Goal: Task Accomplishment & Management: Manage account settings

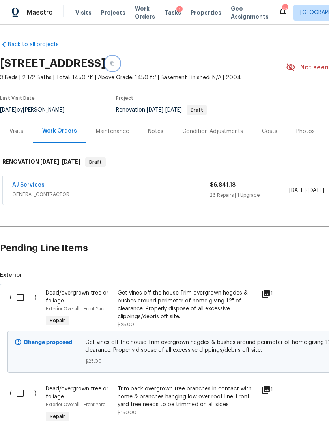
click at [114, 63] on icon "button" at bounding box center [112, 63] width 4 height 4
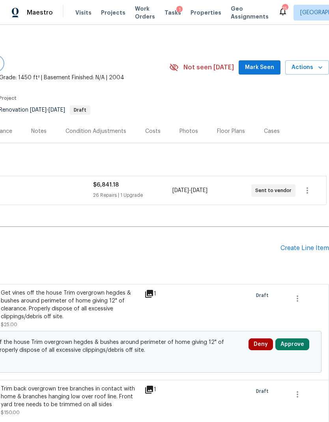
scroll to position [0, 117]
click at [310, 190] on icon "button" at bounding box center [306, 190] width 9 height 9
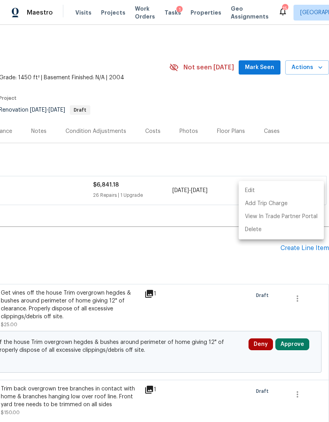
click at [269, 191] on li "Edit" at bounding box center [280, 190] width 85 height 13
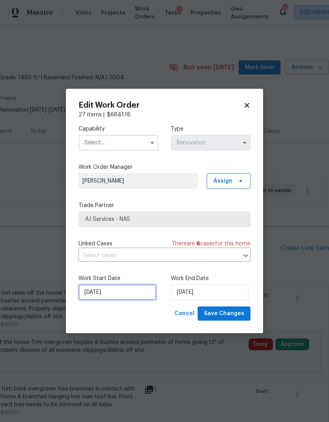
click at [124, 291] on input "9/24/2025" at bounding box center [117, 292] width 78 height 16
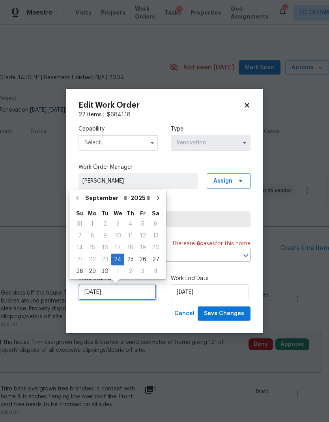
scroll to position [3, 0]
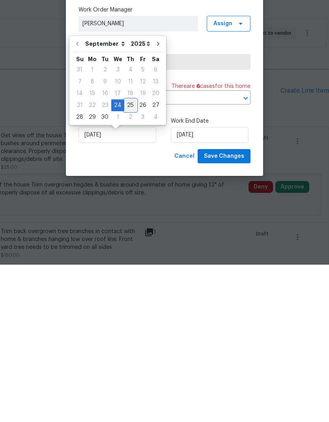
click at [127, 257] on div "25" at bounding box center [130, 262] width 12 height 11
type input "[DATE]"
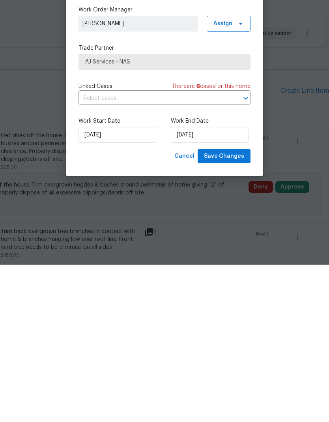
scroll to position [32, 0]
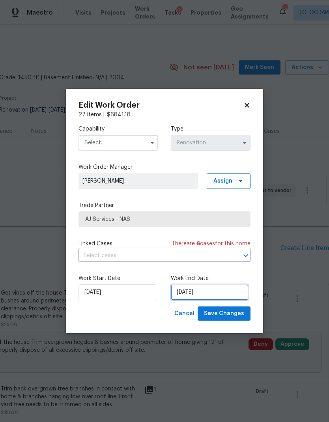
click at [209, 294] on input "10/1/2025" at bounding box center [210, 292] width 78 height 16
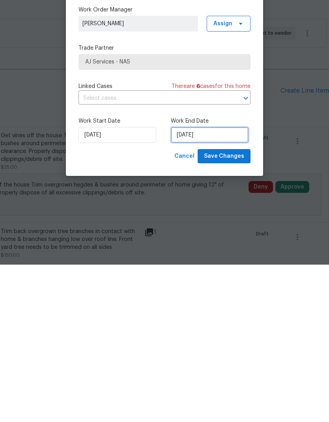
select select "9"
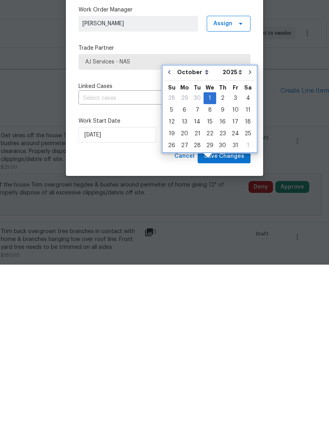
click at [169, 227] on icon "Go to previous month" at bounding box center [169, 229] width 2 height 4
type input "[DATE]"
select select "8"
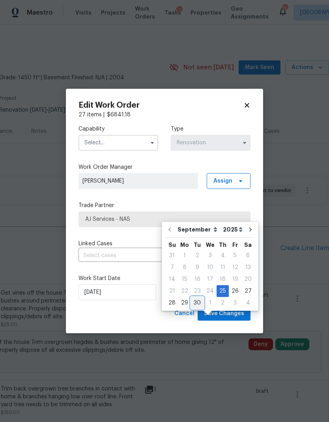
click at [201, 297] on div "30" at bounding box center [197, 302] width 13 height 11
type input "9/30/2025"
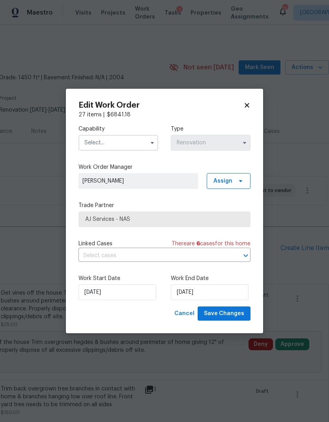
click at [145, 136] on input "text" at bounding box center [118, 143] width 80 height 16
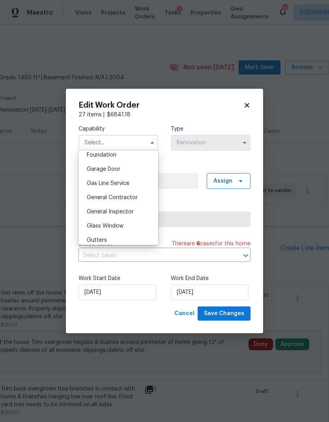
scroll to position [339, 0]
click at [125, 200] on div "General Contractor" at bounding box center [118, 197] width 76 height 14
type input "General Contractor"
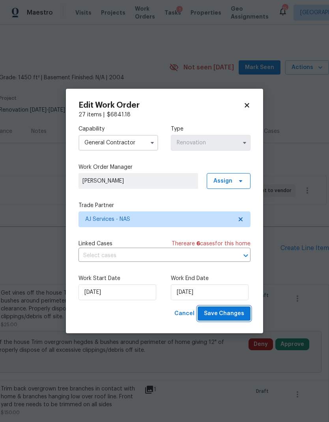
click at [232, 312] on span "Save Changes" at bounding box center [224, 314] width 40 height 10
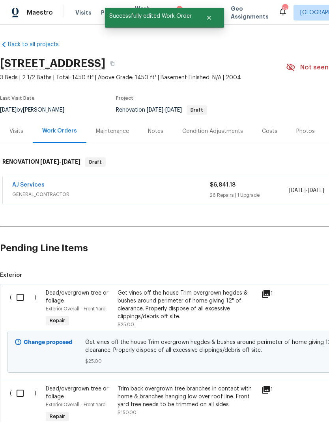
scroll to position [0, 0]
click at [31, 182] on link "AJ Services" at bounding box center [28, 185] width 32 height 6
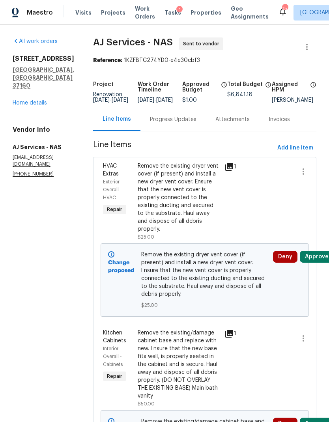
click at [319, 251] on button "Approve" at bounding box center [316, 257] width 34 height 12
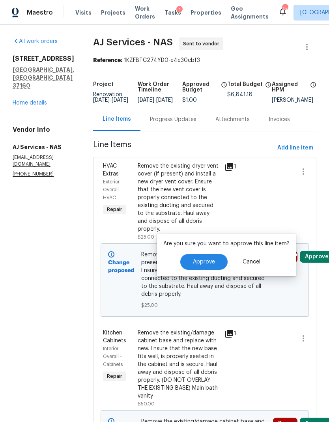
click at [218, 258] on button "Approve" at bounding box center [203, 262] width 47 height 16
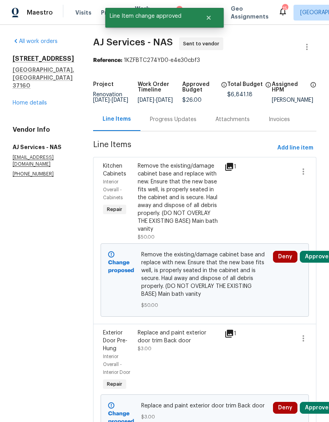
click at [318, 259] on button "Approve" at bounding box center [316, 257] width 34 height 12
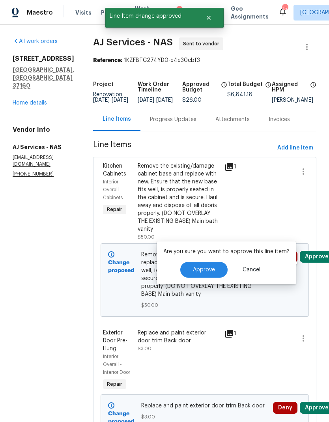
click at [205, 270] on span "Approve" at bounding box center [204, 270] width 22 height 6
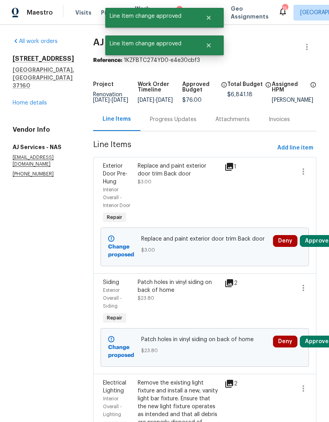
click at [318, 247] on button "Approve" at bounding box center [316, 241] width 34 height 12
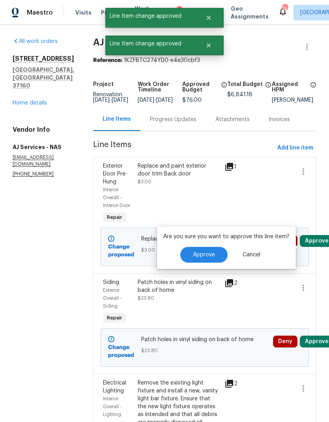
click at [206, 252] on span "Approve" at bounding box center [204, 255] width 22 height 6
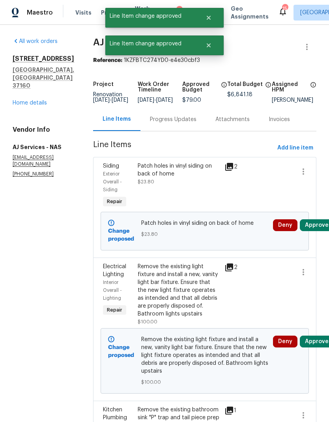
click at [322, 231] on button "Approve" at bounding box center [316, 225] width 34 height 12
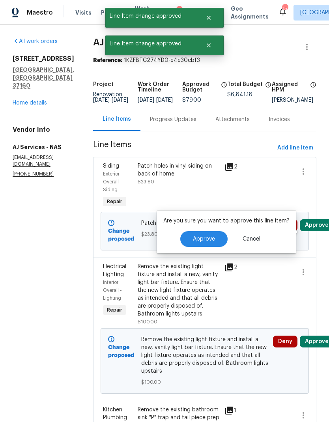
click at [210, 241] on span "Approve" at bounding box center [204, 239] width 22 height 6
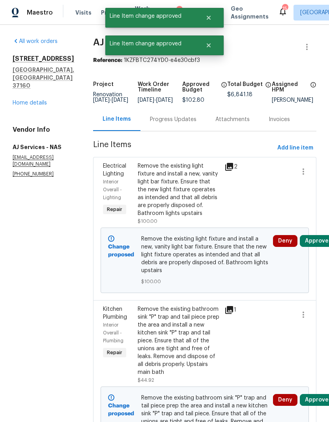
click at [319, 245] on button "Approve" at bounding box center [316, 241] width 34 height 12
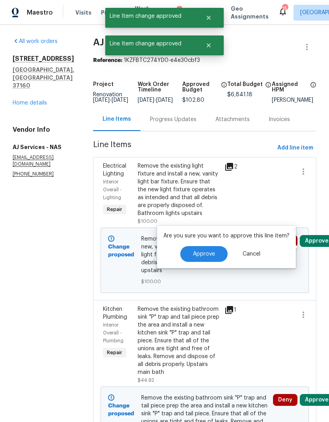
click at [207, 253] on span "Approve" at bounding box center [204, 254] width 22 height 6
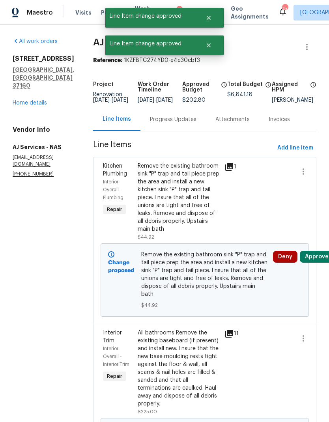
click at [318, 260] on button "Approve" at bounding box center [316, 257] width 34 height 12
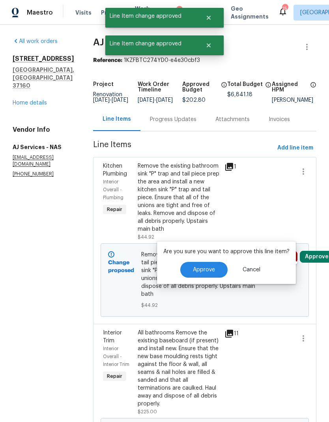
click at [208, 270] on span "Approve" at bounding box center [204, 270] width 22 height 6
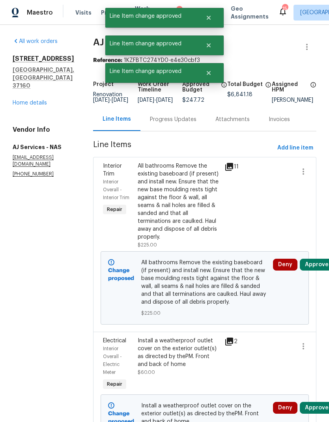
click at [319, 268] on button "Approve" at bounding box center [316, 264] width 34 height 12
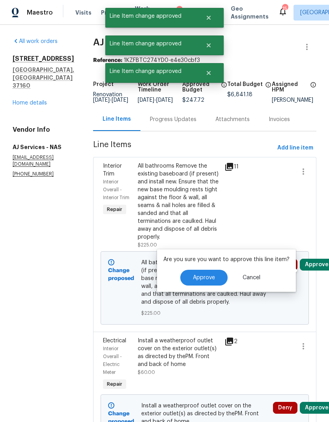
click at [213, 275] on span "Approve" at bounding box center [204, 278] width 22 height 6
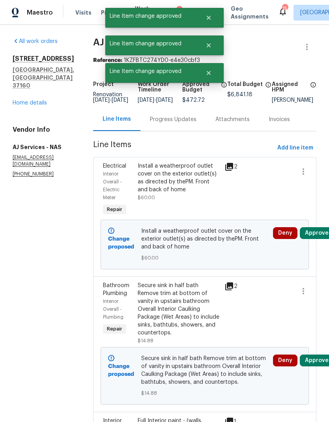
click at [319, 239] on button "Approve" at bounding box center [316, 233] width 34 height 12
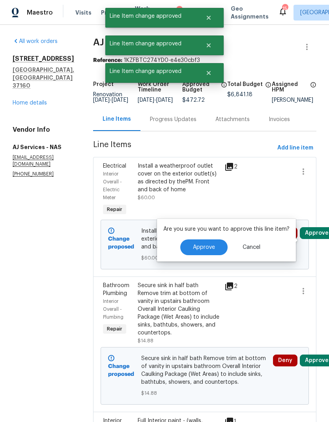
click at [210, 249] on span "Approve" at bounding box center [204, 247] width 22 height 6
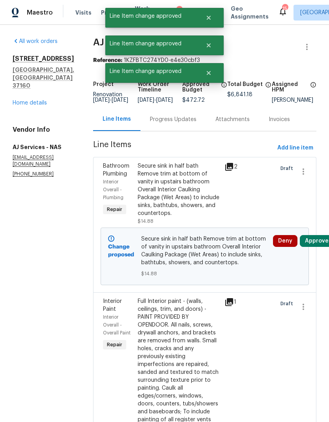
click at [319, 247] on button "Approve" at bounding box center [316, 241] width 34 height 12
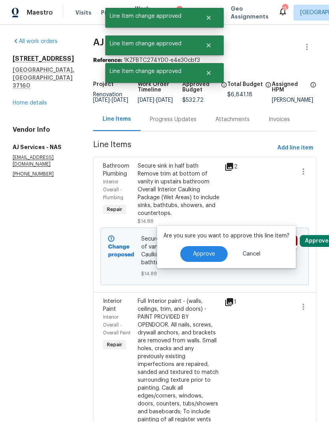
click at [203, 257] on span "Approve" at bounding box center [204, 254] width 22 height 6
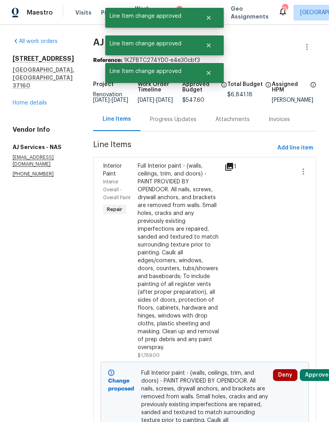
click at [323, 381] on button "Approve" at bounding box center [316, 375] width 34 height 12
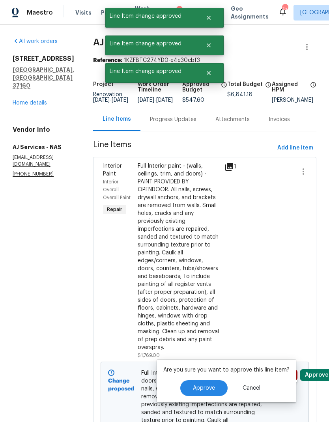
click at [207, 388] on span "Approve" at bounding box center [204, 388] width 22 height 6
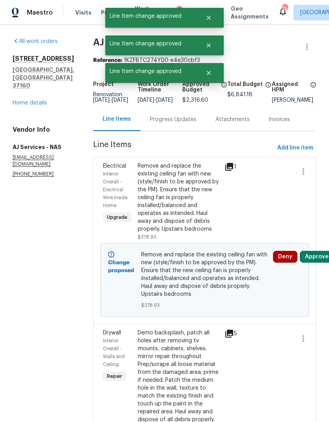
click at [320, 262] on button "Approve" at bounding box center [316, 257] width 34 height 12
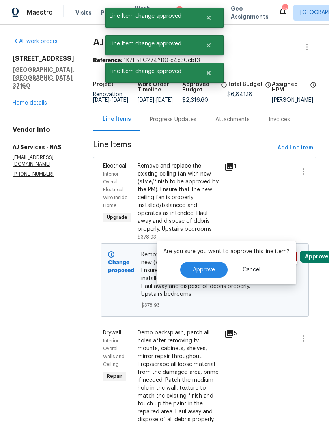
click at [197, 270] on span "Approve" at bounding box center [204, 270] width 22 height 6
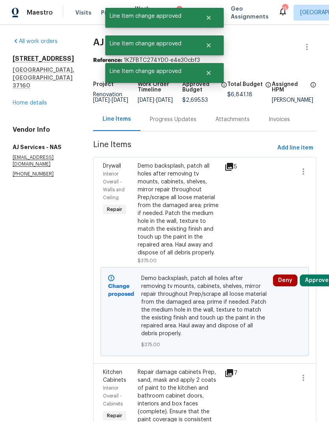
click at [316, 285] on button "Approve" at bounding box center [316, 280] width 34 height 12
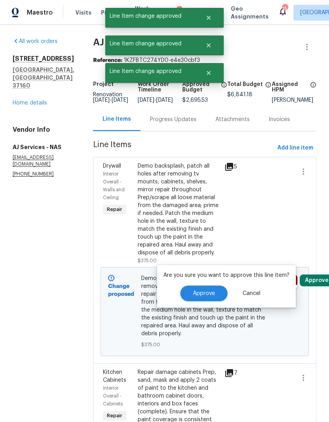
click at [202, 293] on span "Approve" at bounding box center [204, 293] width 22 height 6
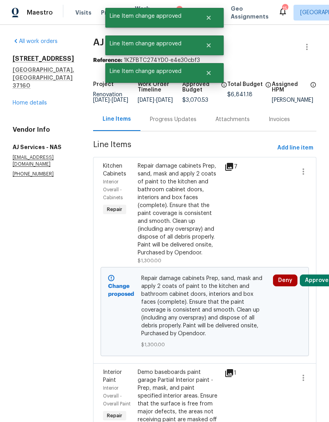
click at [320, 286] on button "Approve" at bounding box center [316, 280] width 34 height 12
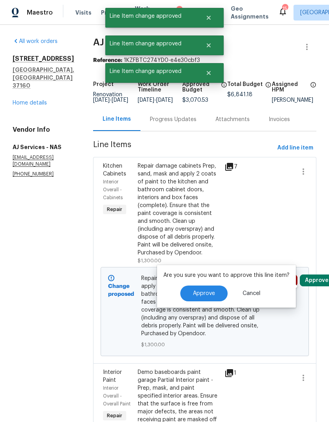
click at [205, 295] on span "Approve" at bounding box center [204, 293] width 22 height 6
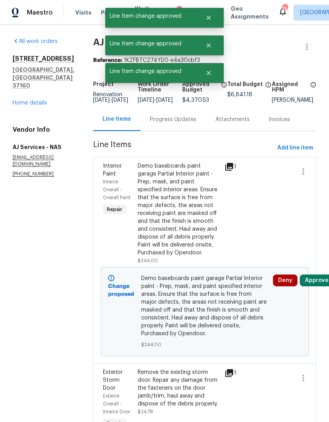
click at [318, 285] on button "Approve" at bounding box center [316, 280] width 34 height 12
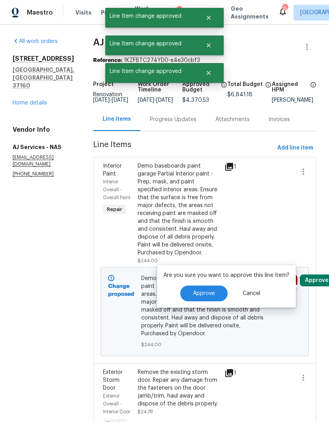
click at [201, 294] on span "Approve" at bounding box center [204, 293] width 22 height 6
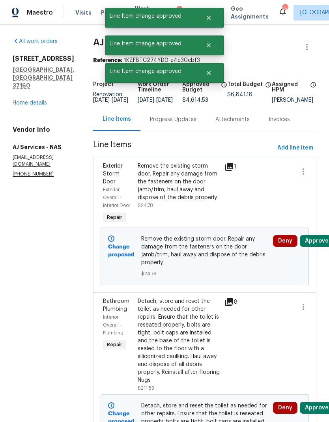
click at [320, 247] on button "Approve" at bounding box center [316, 241] width 34 height 12
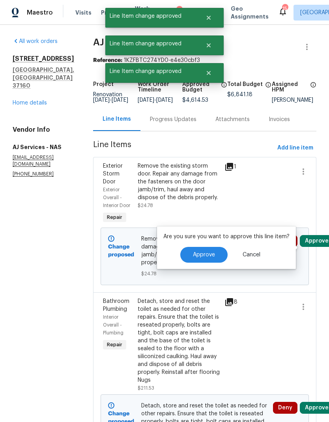
click at [210, 259] on button "Approve" at bounding box center [203, 255] width 47 height 16
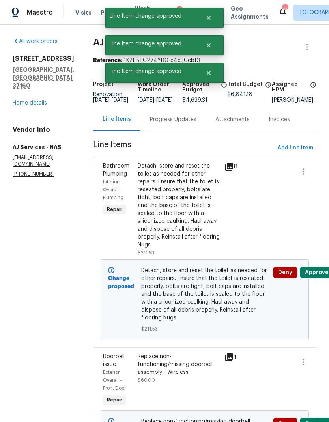
click at [317, 278] on button "Approve" at bounding box center [316, 272] width 34 height 12
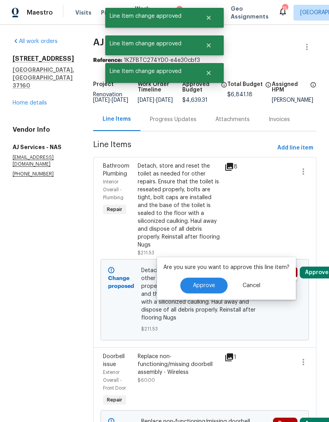
click at [200, 285] on span "Approve" at bounding box center [204, 286] width 22 height 6
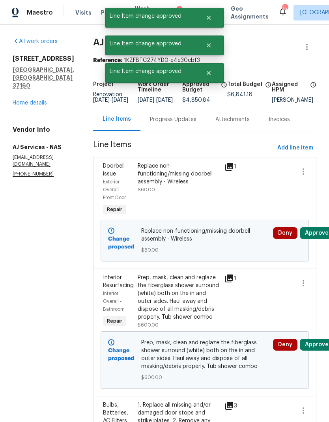
click at [320, 239] on button "Approve" at bounding box center [316, 233] width 34 height 12
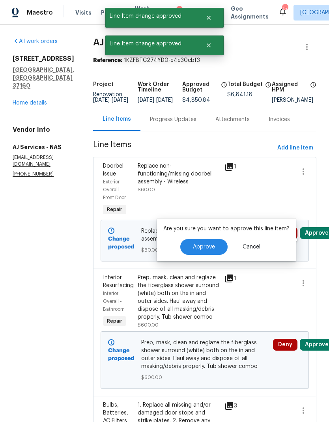
click at [204, 249] on span "Approve" at bounding box center [204, 247] width 22 height 6
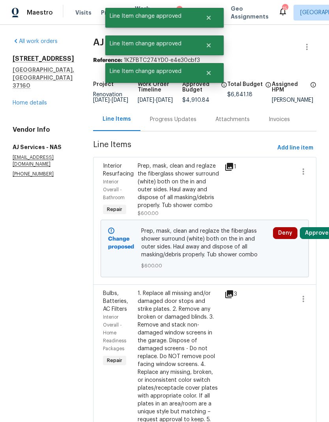
click at [320, 237] on button "Approve" at bounding box center [316, 233] width 34 height 12
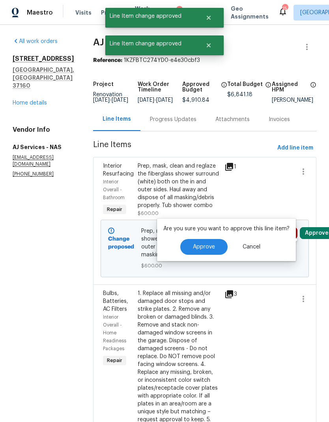
click at [209, 249] on span "Approve" at bounding box center [204, 247] width 22 height 6
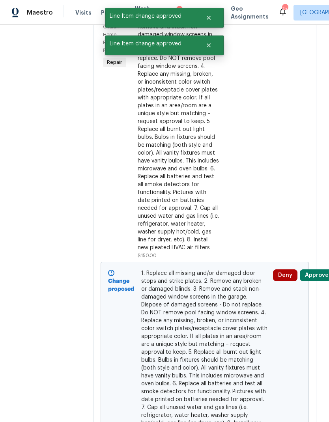
scroll to position [227, 0]
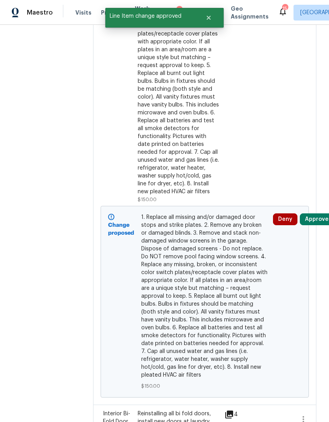
click at [322, 223] on button "Approve" at bounding box center [316, 219] width 34 height 12
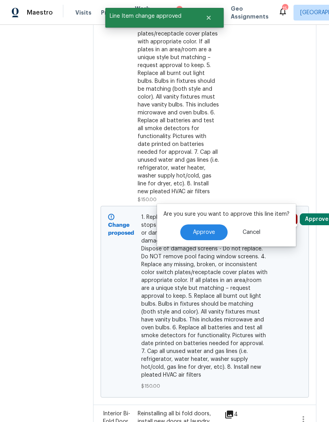
click at [213, 230] on button "Approve" at bounding box center [203, 232] width 47 height 16
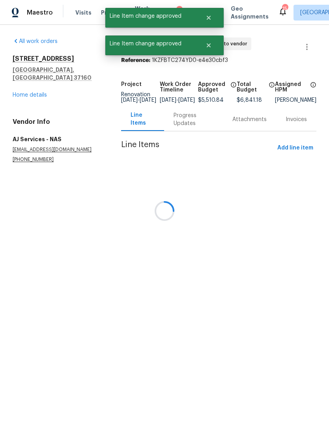
scroll to position [0, 0]
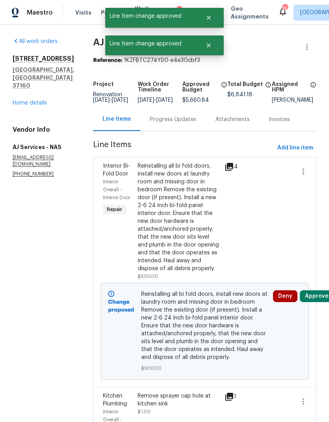
click at [318, 302] on button "Approve" at bounding box center [316, 296] width 34 height 12
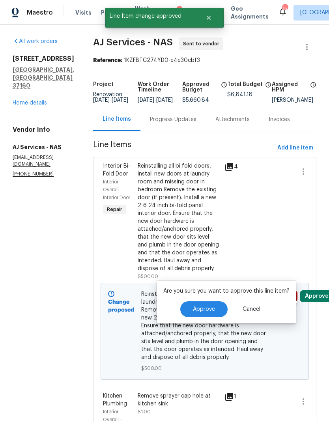
click at [211, 306] on span "Approve" at bounding box center [204, 309] width 22 height 6
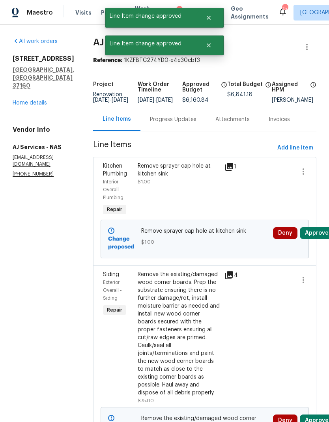
click at [322, 237] on button "Approve" at bounding box center [316, 233] width 34 height 12
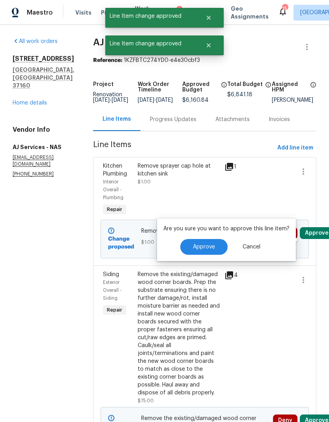
click at [205, 244] on span "Approve" at bounding box center [204, 247] width 22 height 6
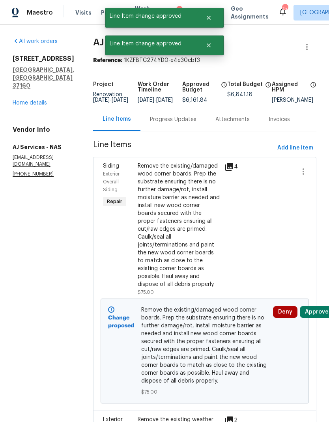
click at [321, 307] on button "Approve" at bounding box center [316, 312] width 34 height 12
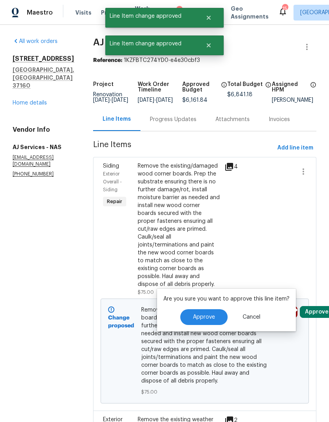
click at [209, 315] on span "Approve" at bounding box center [204, 317] width 22 height 6
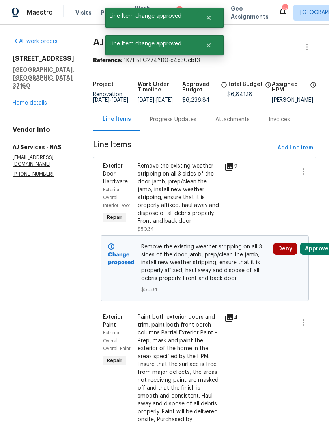
click at [322, 255] on button "Approve" at bounding box center [316, 249] width 34 height 12
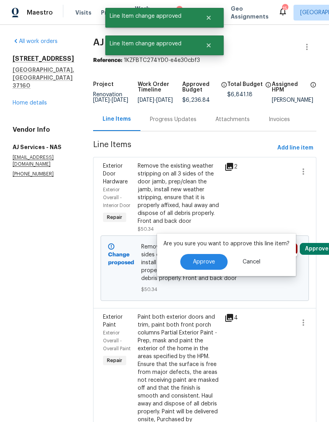
click at [200, 262] on span "Approve" at bounding box center [204, 262] width 22 height 6
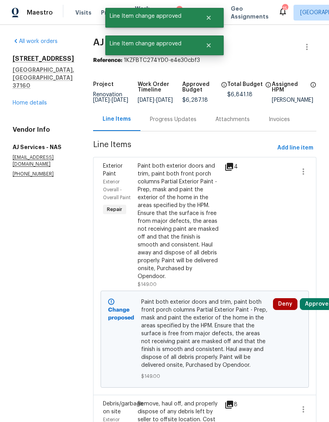
click at [316, 300] on button "Approve" at bounding box center [316, 304] width 34 height 12
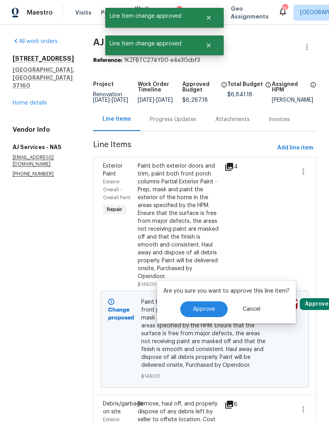
click at [193, 311] on span "Approve" at bounding box center [204, 309] width 22 height 6
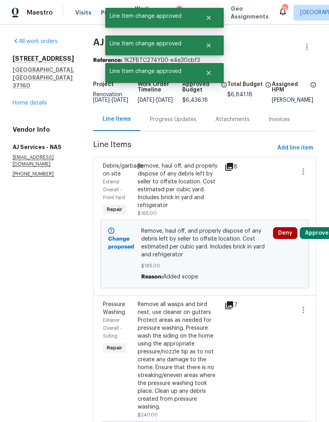
click at [321, 237] on button "Approve" at bounding box center [316, 233] width 34 height 12
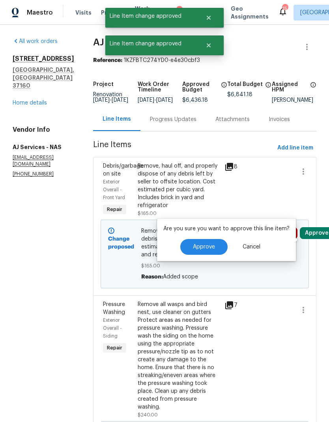
click at [204, 248] on span "Approve" at bounding box center [204, 247] width 22 height 6
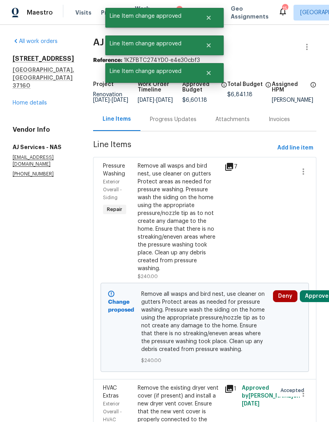
click at [316, 302] on button "Approve" at bounding box center [316, 296] width 34 height 12
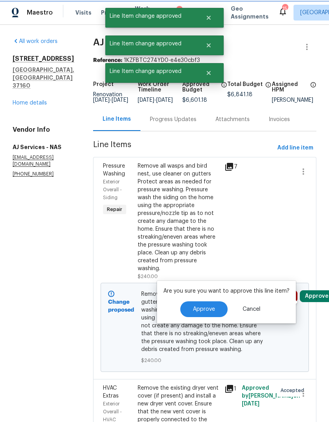
click at [195, 311] on span "Approve" at bounding box center [204, 309] width 22 height 6
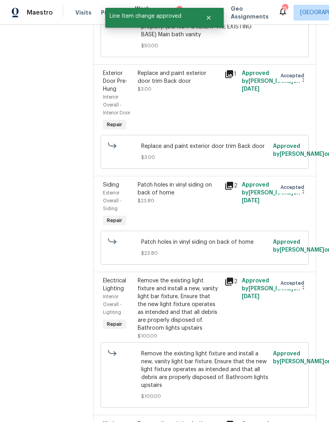
scroll to position [378, 0]
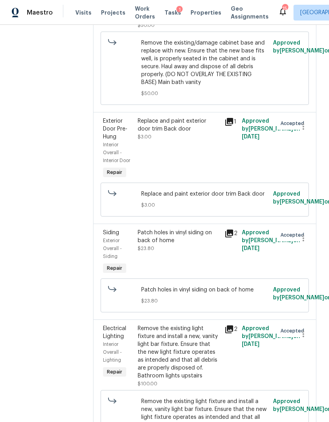
click at [204, 136] on div "Replace and paint exterior door trim Back door $3.00" at bounding box center [178, 149] width 87 height 68
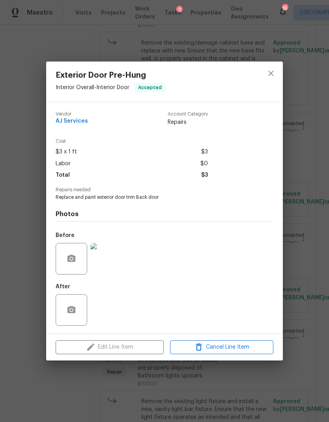
click at [304, 244] on div "Exterior Door Pre-Hung Interior Overall - Interior Door Accepted Vendor AJ Serv…" at bounding box center [164, 211] width 329 height 422
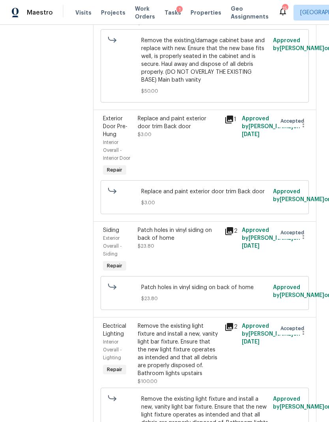
scroll to position [382, 0]
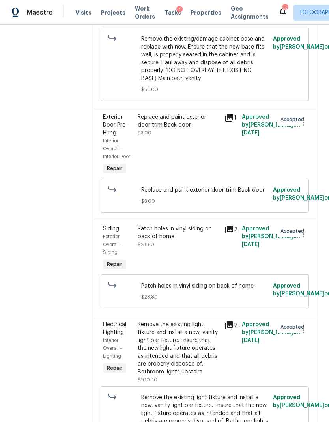
click at [173, 130] on div "Replace and paint exterior door trim Back door $3.00" at bounding box center [178, 145] width 87 height 68
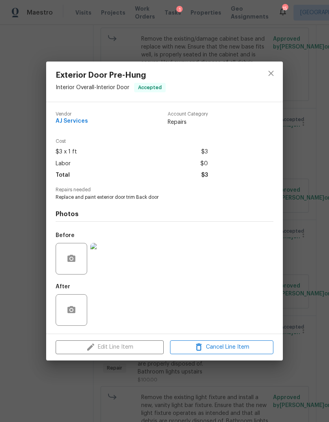
click at [157, 346] on div "Edit Line Item Cancel Line Item" at bounding box center [164, 347] width 236 height 26
click at [297, 228] on div "Exterior Door Pre-Hung Interior Overall - Interior Door Accepted Vendor AJ Serv…" at bounding box center [164, 211] width 329 height 422
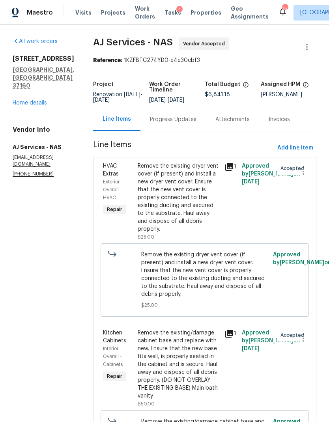
scroll to position [0, 0]
click at [309, 47] on icon "button" at bounding box center [306, 46] width 9 height 9
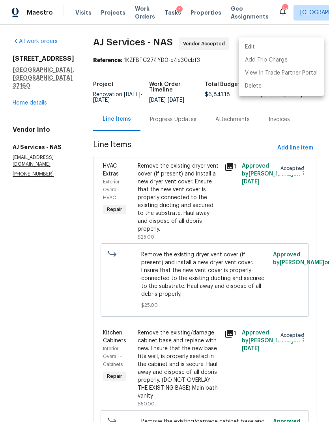
click at [284, 50] on li "Edit" at bounding box center [280, 47] width 85 height 13
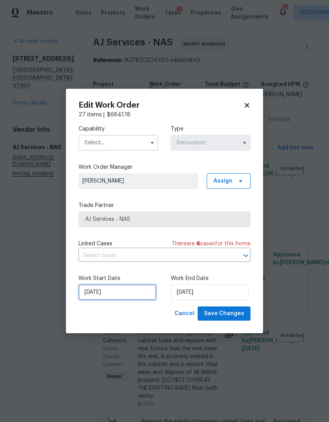
click at [128, 292] on input "9/25/2025" at bounding box center [117, 292] width 78 height 16
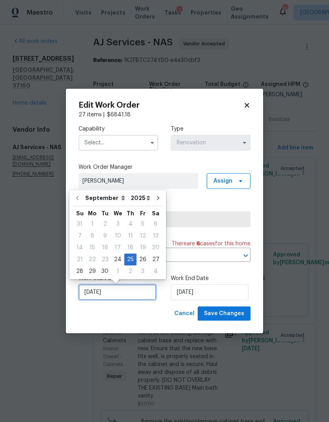
scroll to position [3, 0]
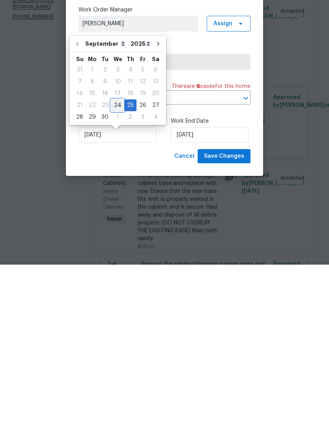
click at [118, 257] on div "24" at bounding box center [117, 262] width 13 height 11
type input "[DATE]"
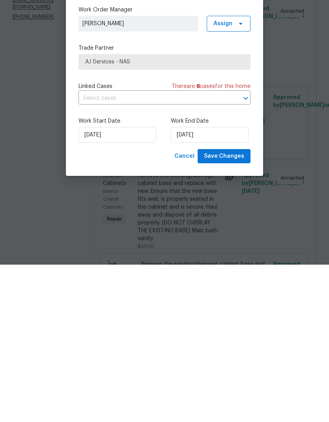
scroll to position [32, 0]
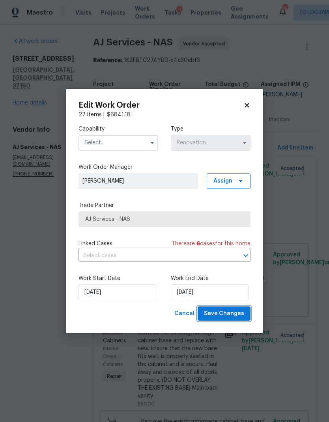
click at [228, 313] on span "Save Changes" at bounding box center [224, 314] width 40 height 10
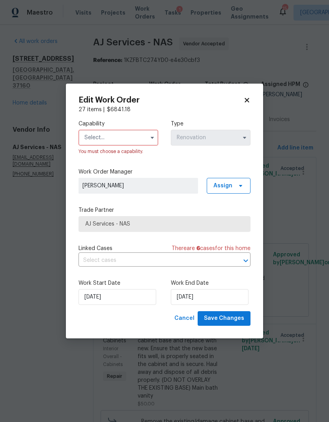
click at [137, 132] on input "text" at bounding box center [118, 138] width 80 height 16
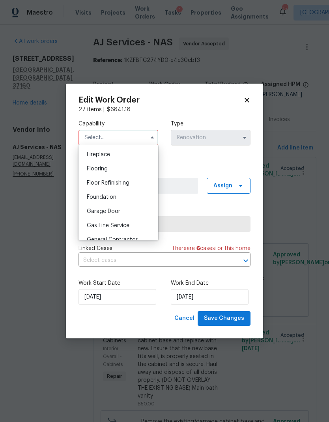
scroll to position [308, 0]
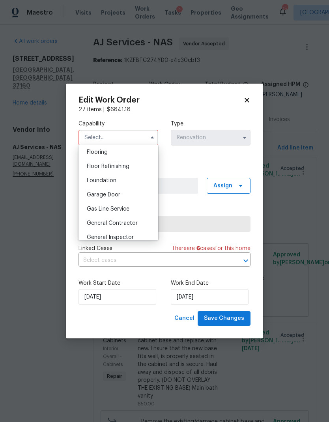
click at [127, 221] on span "General Contractor" at bounding box center [112, 223] width 51 height 6
type input "General Contractor"
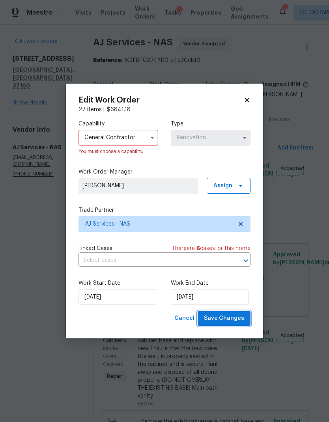
click at [229, 317] on span "Save Changes" at bounding box center [224, 318] width 40 height 10
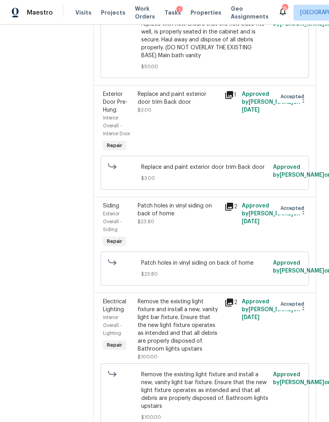
scroll to position [406, 0]
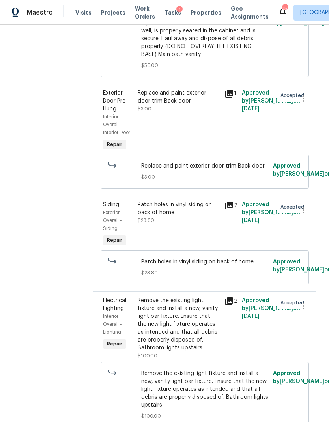
click at [174, 108] on div "Replace and paint exterior door trim Back door $3.00" at bounding box center [178, 121] width 87 height 68
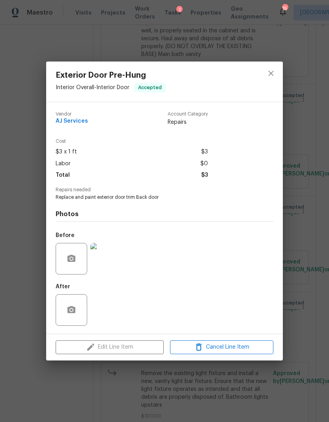
click at [155, 348] on div "Edit Line Item Cancel Line Item" at bounding box center [164, 347] width 236 height 26
click at [158, 348] on div "Edit Line Item Cancel Line Item" at bounding box center [164, 347] width 236 height 26
click at [273, 74] on icon "close" at bounding box center [270, 73] width 9 height 9
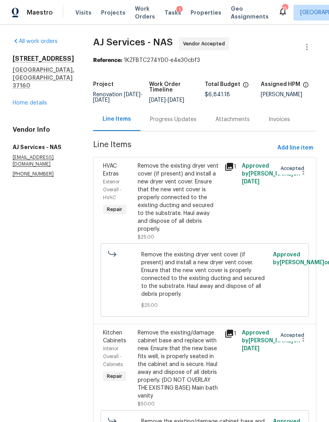
scroll to position [0, 0]
click at [39, 100] on link "Home details" at bounding box center [30, 103] width 34 height 6
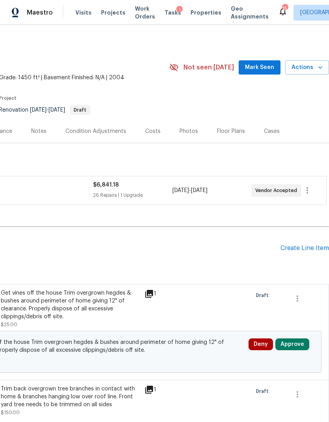
scroll to position [0, 117]
click at [284, 343] on button "Approve" at bounding box center [292, 344] width 34 height 12
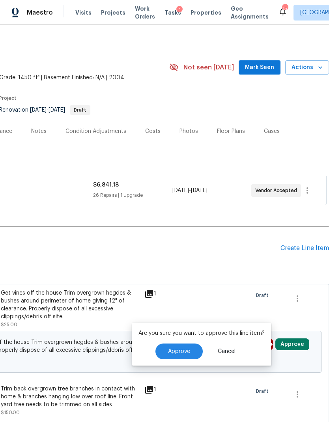
click at [186, 354] on span "Approve" at bounding box center [179, 351] width 22 height 6
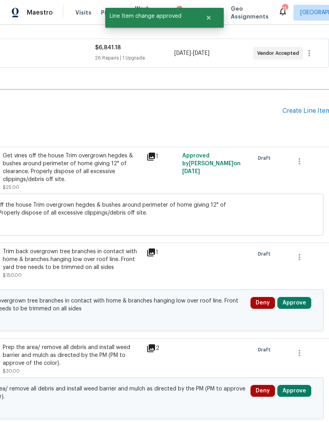
scroll to position [138, 115]
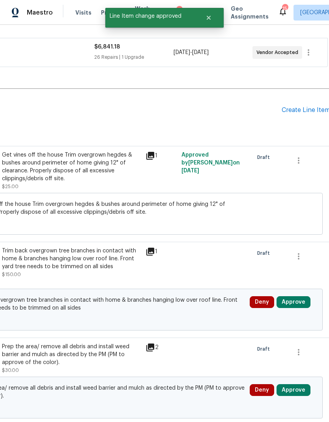
click at [294, 303] on button "Approve" at bounding box center [293, 302] width 34 height 12
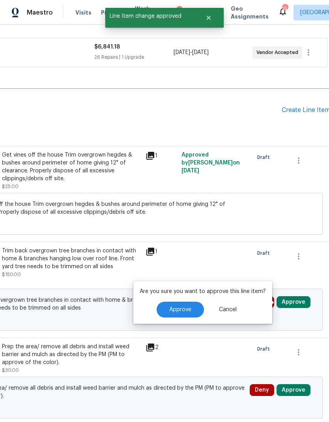
click at [192, 303] on button "Approve" at bounding box center [179, 309] width 47 height 16
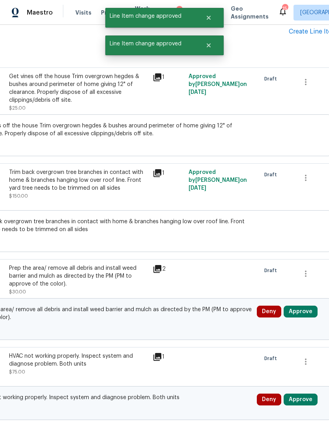
scroll to position [264, 108]
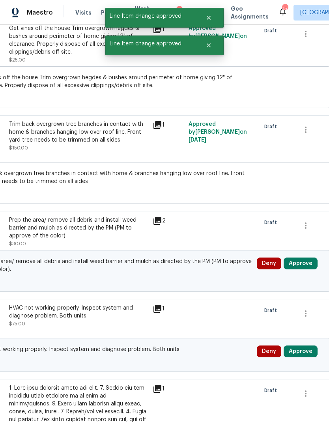
click at [310, 267] on button "Approve" at bounding box center [300, 263] width 34 height 12
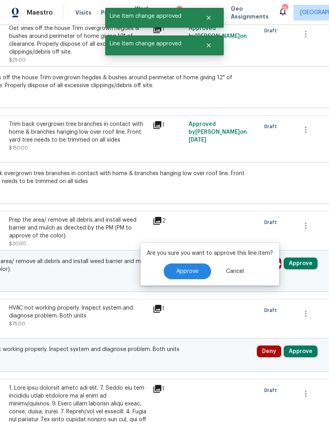
click at [193, 268] on span "Approve" at bounding box center [187, 271] width 22 height 6
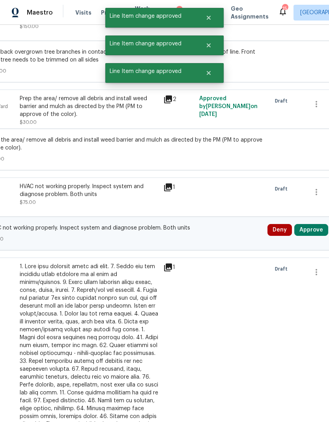
scroll to position [386, 99]
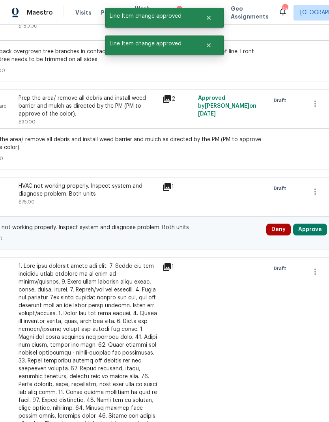
click at [320, 231] on button "Approve" at bounding box center [310, 229] width 34 height 12
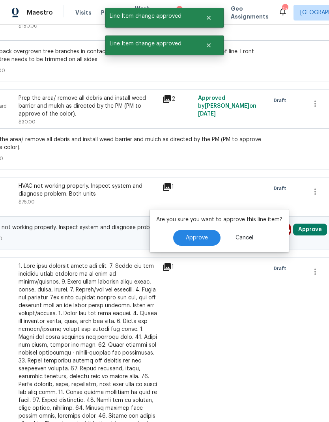
click at [202, 235] on span "Approve" at bounding box center [197, 238] width 22 height 6
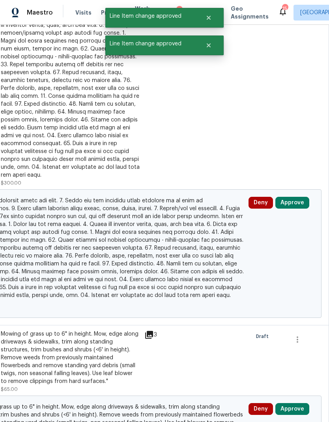
scroll to position [682, 117]
click at [299, 198] on button "Approve" at bounding box center [292, 202] width 34 height 12
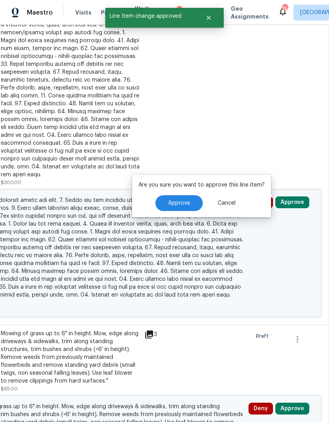
click at [185, 203] on span "Approve" at bounding box center [179, 203] width 22 height 6
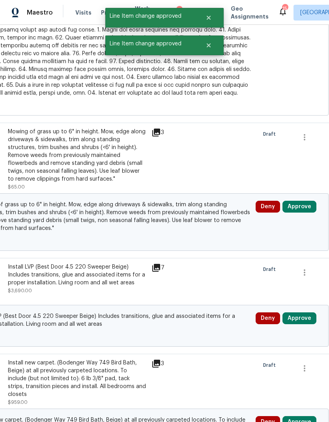
scroll to position [907, 108]
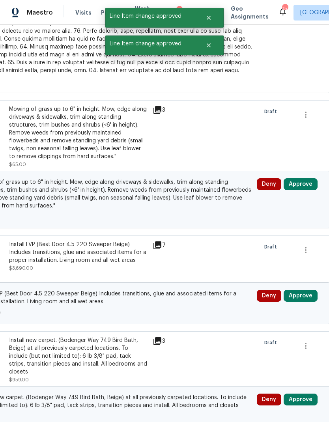
click at [303, 180] on button "Approve" at bounding box center [300, 184] width 34 height 12
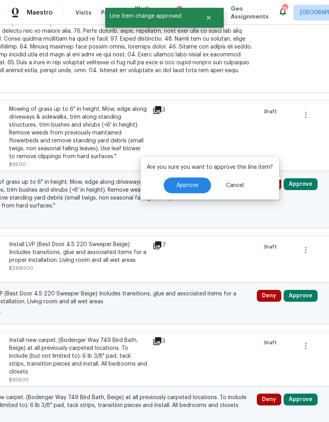
click at [193, 186] on span "Approve" at bounding box center [187, 185] width 22 height 6
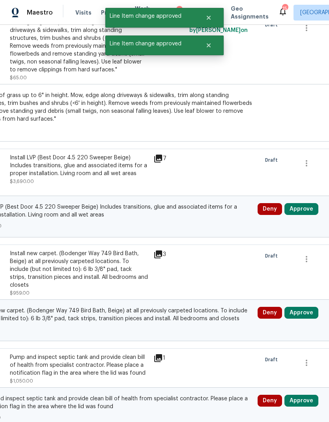
scroll to position [995, 108]
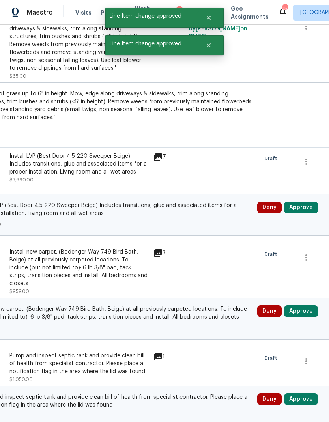
click at [303, 203] on button "Approve" at bounding box center [301, 207] width 34 height 12
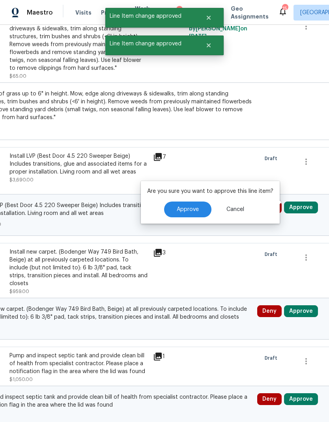
click at [193, 206] on span "Approve" at bounding box center [188, 209] width 22 height 6
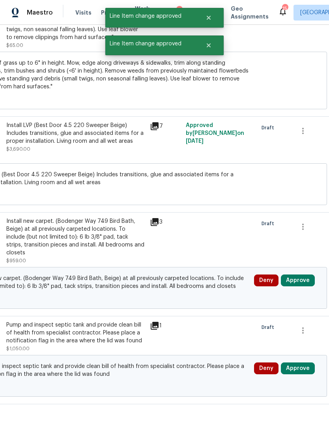
scroll to position [1026, 112]
click at [304, 276] on button "Approve" at bounding box center [297, 280] width 34 height 12
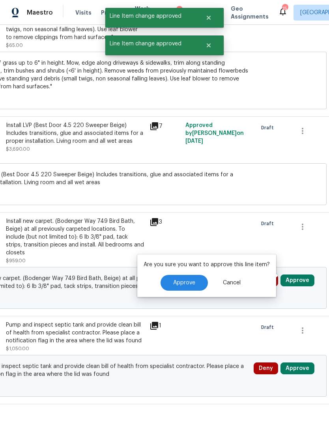
click at [197, 281] on button "Approve" at bounding box center [183, 283] width 47 height 16
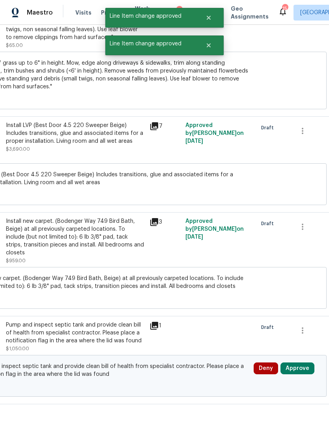
click at [304, 364] on button "Approve" at bounding box center [297, 368] width 34 height 12
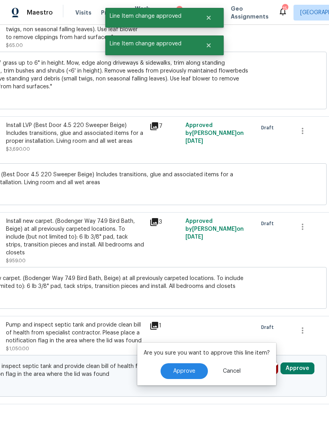
click at [193, 368] on span "Approve" at bounding box center [184, 371] width 22 height 6
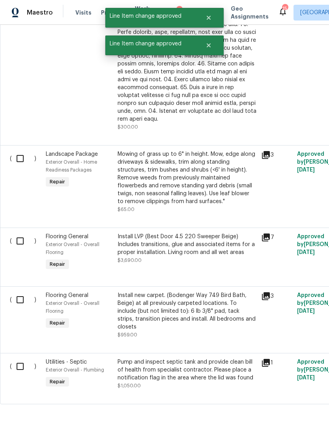
scroll to position [598, 0]
click at [25, 363] on input "checkbox" at bounding box center [23, 366] width 22 height 17
checkbox input "true"
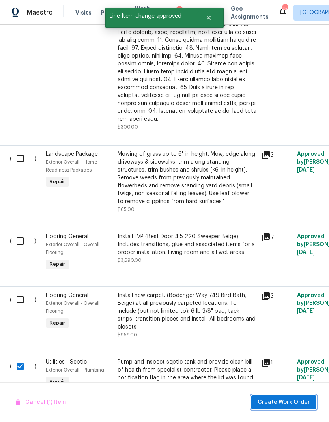
click at [306, 401] on span "Create Work Order" at bounding box center [283, 402] width 52 height 10
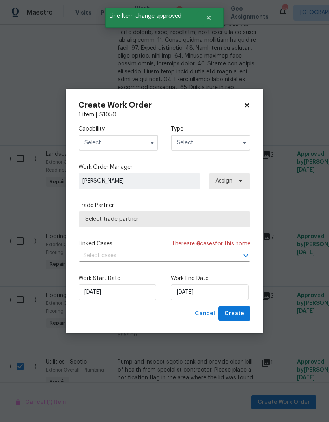
click at [135, 144] on input "text" at bounding box center [118, 143] width 80 height 16
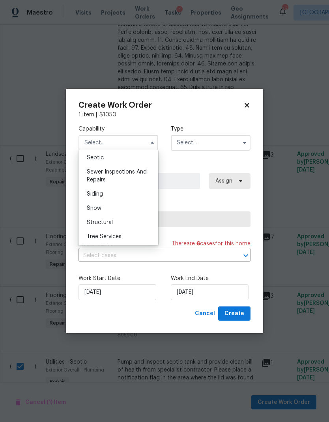
scroll to position [818, 0]
click at [126, 172] on div "Septic" at bounding box center [118, 173] width 76 height 14
type input "Septic"
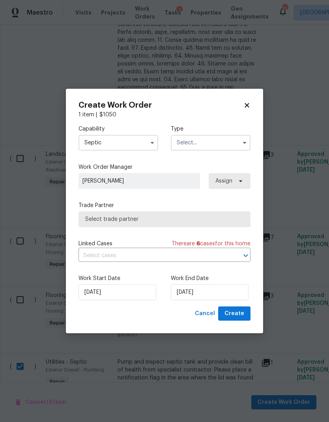
click at [214, 142] on input "text" at bounding box center [211, 143] width 80 height 16
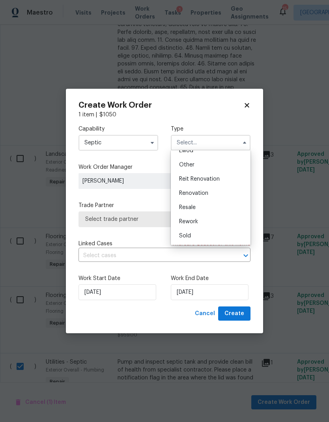
scroll to position [94, 0]
click at [201, 190] on span "Renovation" at bounding box center [193, 193] width 29 height 6
type input "Renovation"
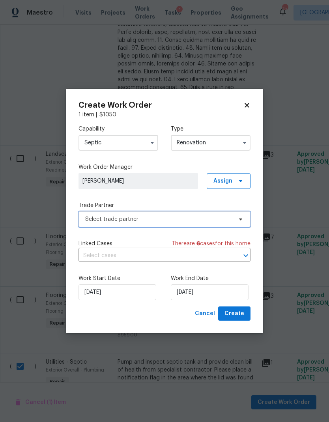
click at [193, 221] on span "Select trade partner" at bounding box center [158, 219] width 147 height 8
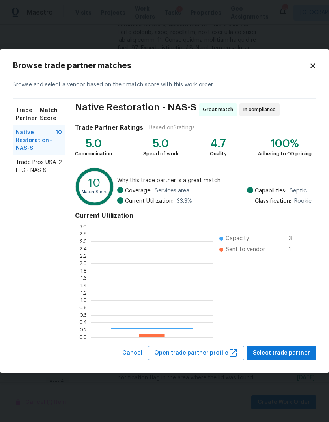
scroll to position [110, 122]
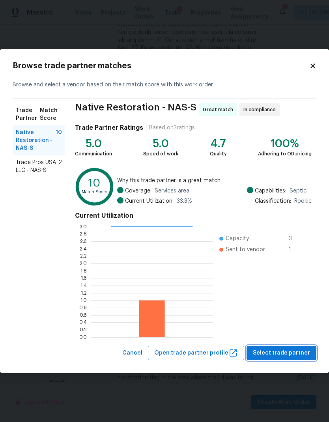
click at [275, 359] on button "Select trade partner" at bounding box center [281, 353] width 70 height 15
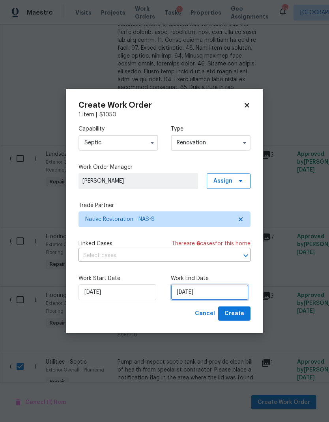
click at [201, 294] on input "9/24/2025" at bounding box center [210, 292] width 78 height 16
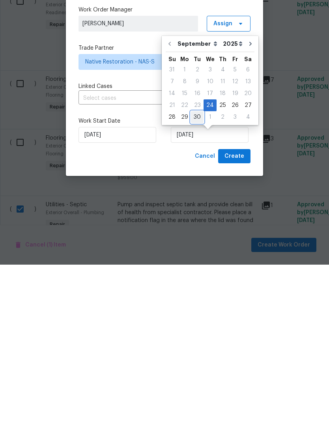
click at [195, 269] on div "30" at bounding box center [197, 274] width 13 height 11
type input "9/30/2025"
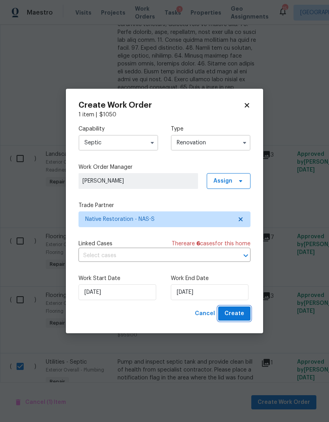
click at [231, 313] on span "Create" at bounding box center [234, 314] width 20 height 10
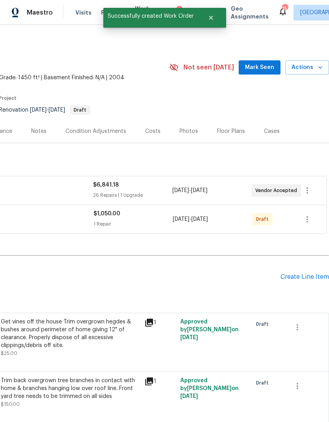
scroll to position [0, 117]
click at [308, 219] on icon "button" at bounding box center [306, 218] width 9 height 9
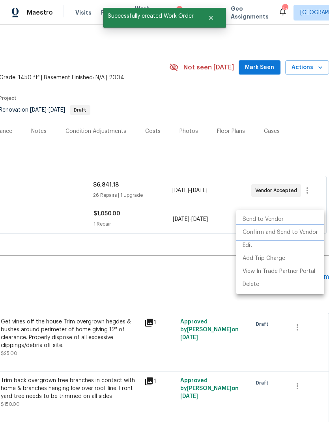
click at [301, 234] on li "Confirm and Send to Vendor" at bounding box center [280, 232] width 88 height 13
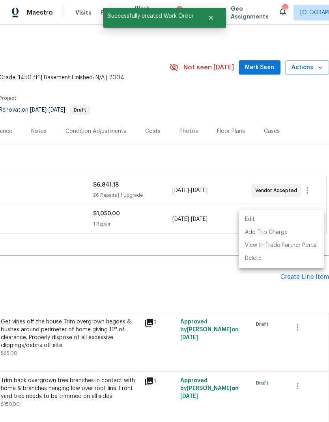
click at [113, 276] on div at bounding box center [164, 211] width 329 height 422
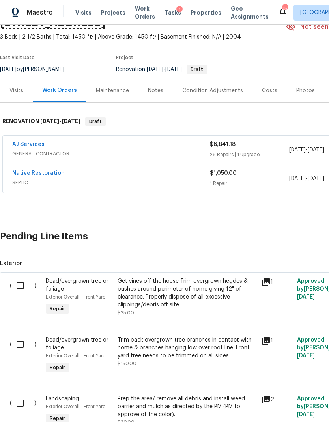
scroll to position [41, 0]
click at [34, 175] on link "Native Restoration" at bounding box center [38, 173] width 52 height 6
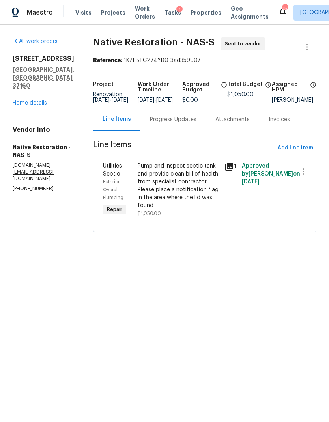
click at [189, 123] on div "Progress Updates" at bounding box center [173, 119] width 46 height 8
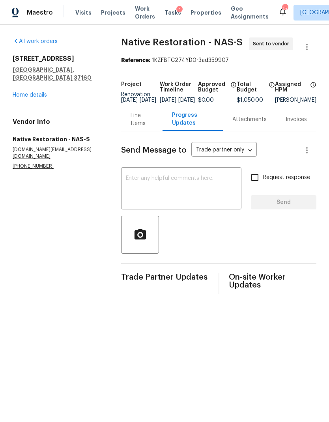
click at [177, 203] on textarea at bounding box center [181, 189] width 111 height 28
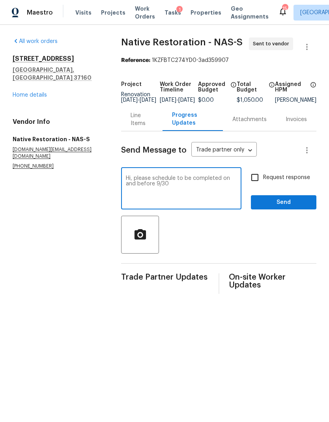
type textarea "Hi, please schedule to be completed on and before 9/30"
click at [252, 182] on input "Request response" at bounding box center [254, 177] width 17 height 17
checkbox input "true"
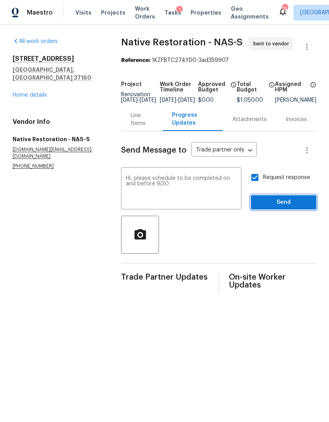
click at [294, 206] on span "Send" at bounding box center [283, 202] width 53 height 10
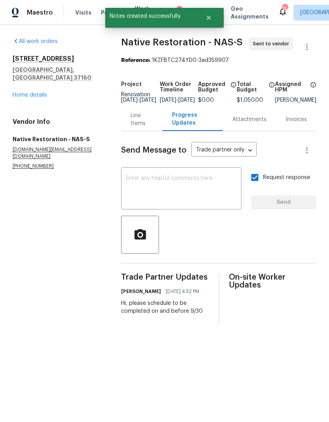
click at [36, 92] on link "Home details" at bounding box center [30, 95] width 34 height 6
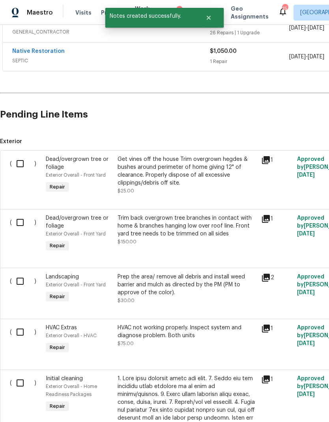
scroll to position [169, 0]
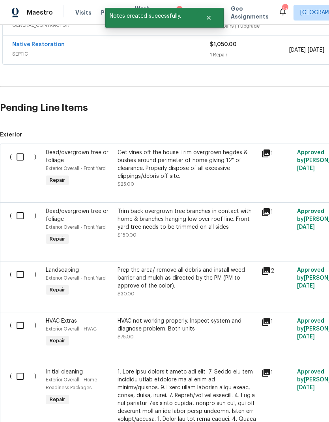
click at [25, 159] on input "checkbox" at bounding box center [23, 157] width 22 height 17
checkbox input "true"
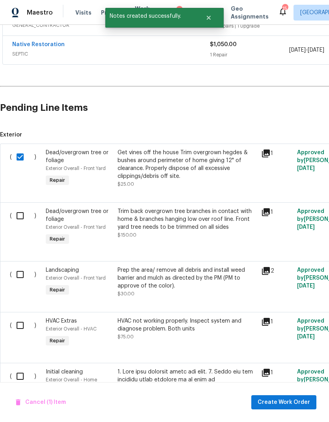
click at [23, 221] on input "checkbox" at bounding box center [23, 215] width 22 height 17
checkbox input "true"
click at [31, 278] on input "checkbox" at bounding box center [23, 274] width 22 height 17
checkbox input "true"
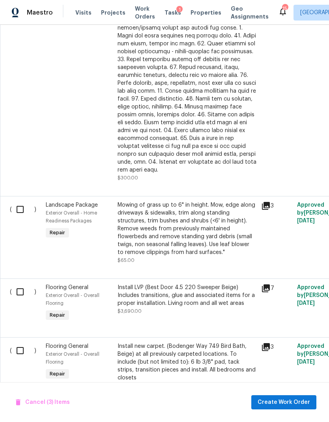
scroll to position [575, 0]
click at [24, 206] on input "checkbox" at bounding box center [23, 209] width 22 height 17
checkbox input "true"
click at [305, 399] on span "Create Work Order" at bounding box center [283, 402] width 52 height 10
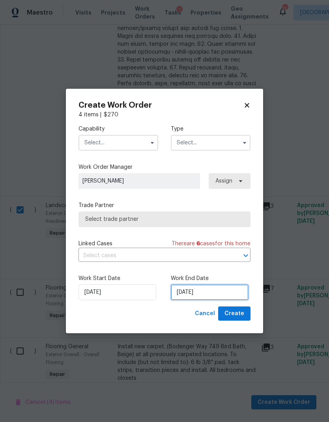
click at [198, 291] on input "9/24/2025" at bounding box center [210, 292] width 78 height 16
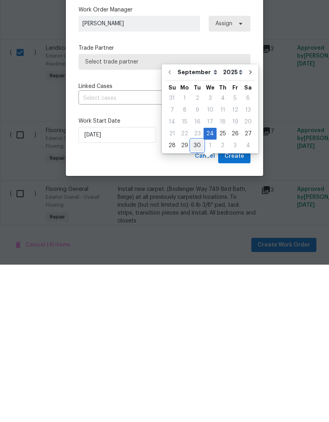
click at [195, 297] on div "30" at bounding box center [197, 302] width 13 height 11
type input "9/30/2025"
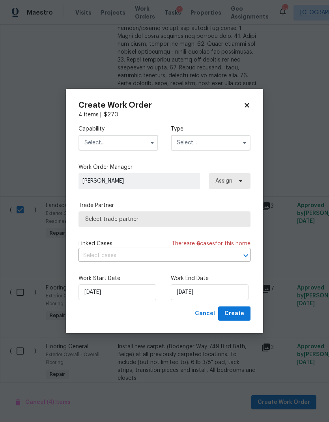
click at [125, 145] on input "text" at bounding box center [118, 143] width 80 height 16
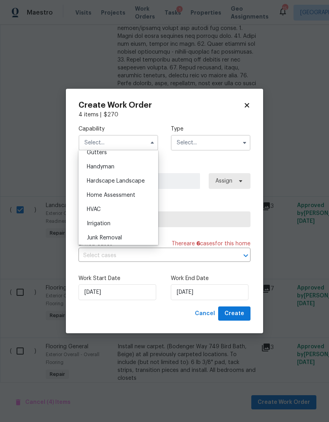
scroll to position [436, 0]
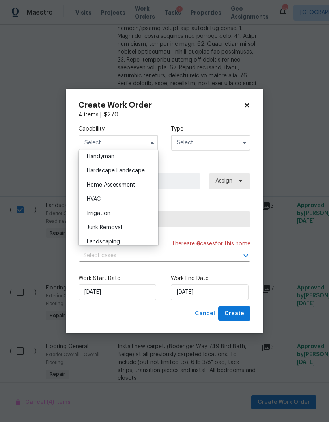
click at [141, 170] on span "Hardscape Landscape" at bounding box center [116, 171] width 58 height 6
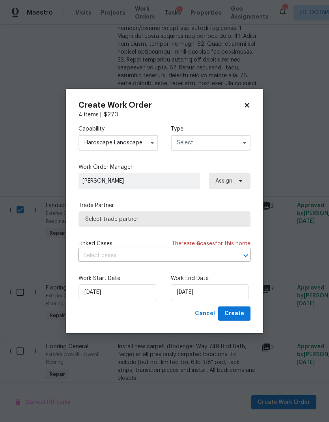
click at [142, 143] on input "Hardscape Landscape" at bounding box center [118, 143] width 80 height 16
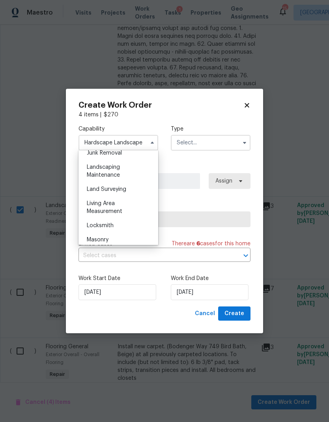
scroll to position [504, 0]
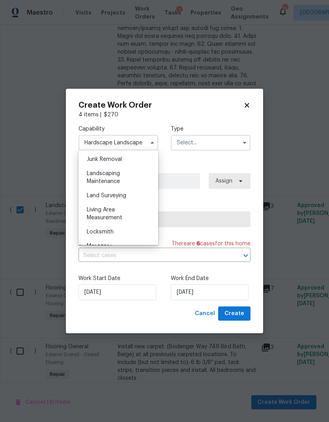
click at [119, 179] on span "Landscaping Maintenance" at bounding box center [103, 177] width 33 height 13
type input "Landscaping Maintenance"
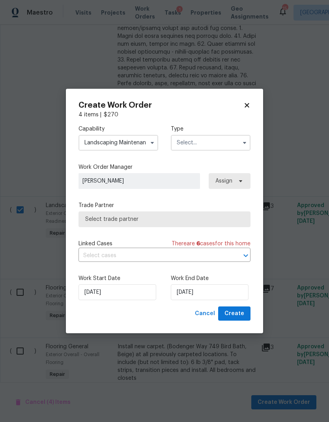
click at [209, 147] on input "text" at bounding box center [211, 143] width 80 height 16
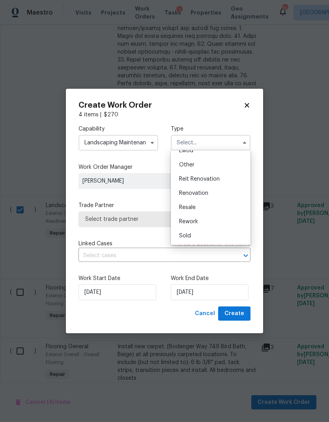
scroll to position [94, 0]
click at [217, 181] on span "Reit Renovation" at bounding box center [199, 179] width 41 height 6
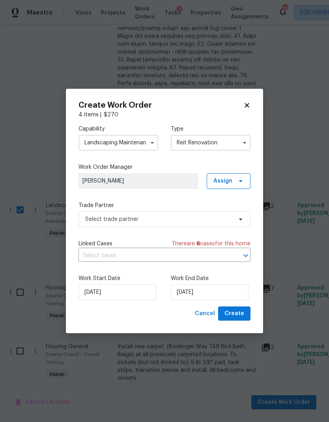
click at [220, 140] on input "Reit Renovation" at bounding box center [211, 143] width 80 height 16
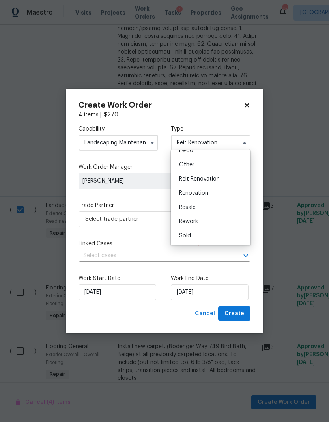
scroll to position [94, 0]
click at [207, 193] on span "Renovation" at bounding box center [193, 193] width 29 height 6
type input "Renovation"
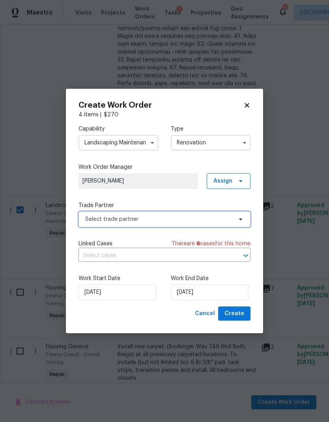
click at [190, 217] on span "Select trade partner" at bounding box center [158, 219] width 147 height 8
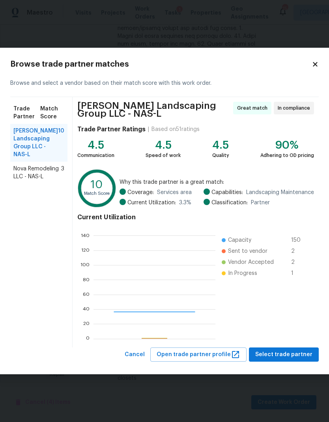
scroll to position [110, 122]
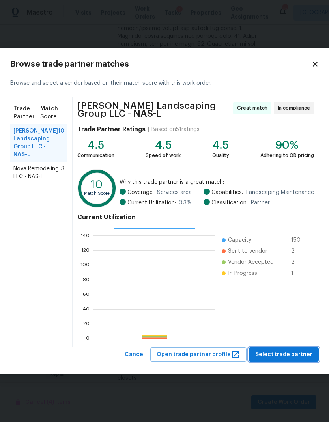
click at [280, 353] on span "Select trade partner" at bounding box center [283, 355] width 57 height 10
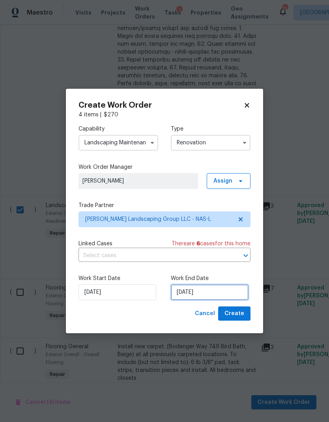
click at [201, 288] on input "9/30/2025" at bounding box center [210, 292] width 78 height 16
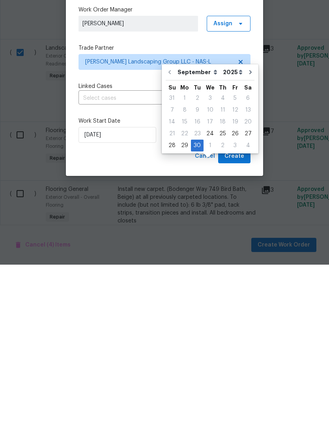
click at [184, 306] on div "Cancel Create" at bounding box center [164, 313] width 172 height 15
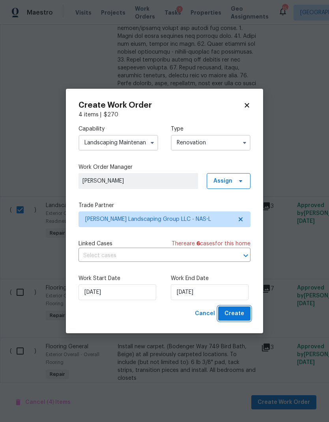
click at [238, 312] on span "Create" at bounding box center [234, 314] width 20 height 10
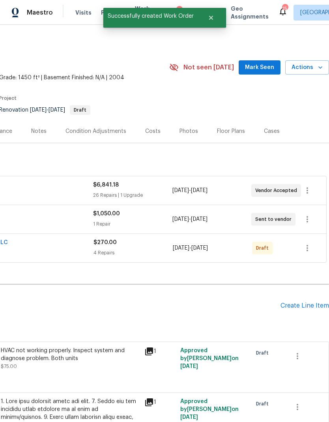
scroll to position [0, 117]
click at [309, 247] on icon "button" at bounding box center [306, 247] width 9 height 9
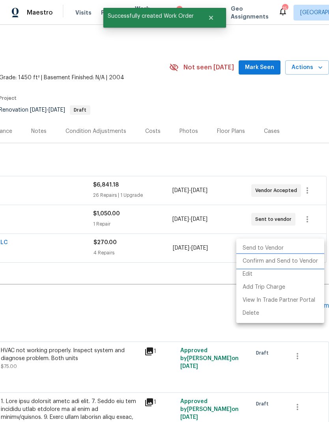
click at [299, 262] on li "Confirm and Send to Vendor" at bounding box center [280, 261] width 88 height 13
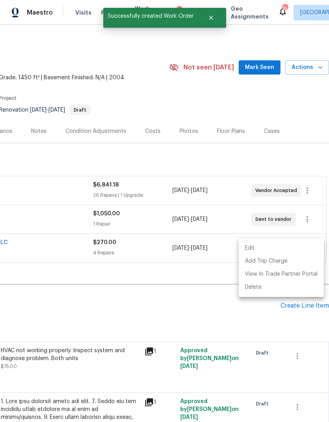
click at [181, 289] on div at bounding box center [164, 211] width 329 height 422
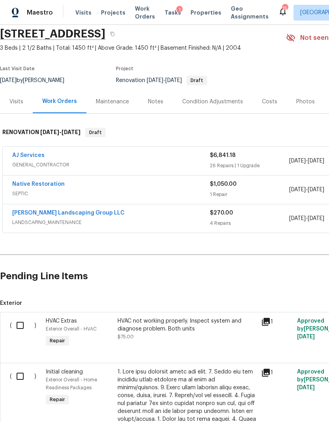
scroll to position [30, 0]
click at [72, 214] on link "[PERSON_NAME] Landscaping Group LLC" at bounding box center [68, 213] width 112 height 6
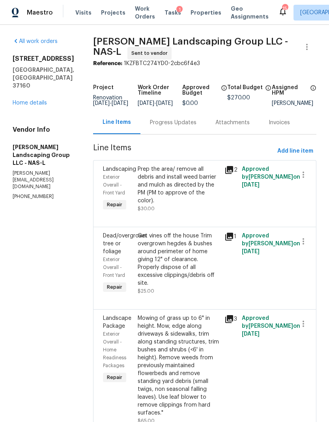
click at [177, 126] on div "Progress Updates" at bounding box center [173, 123] width 46 height 8
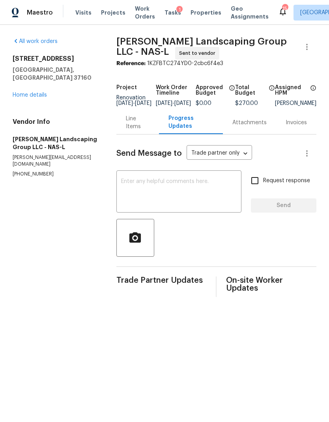
click at [181, 201] on textarea at bounding box center [178, 193] width 115 height 28
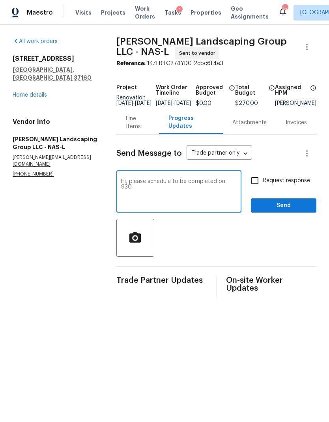
type textarea "Hi, please schedule to be completed on 930"
click at [260, 187] on input "Request response" at bounding box center [254, 180] width 17 height 17
checkbox input "true"
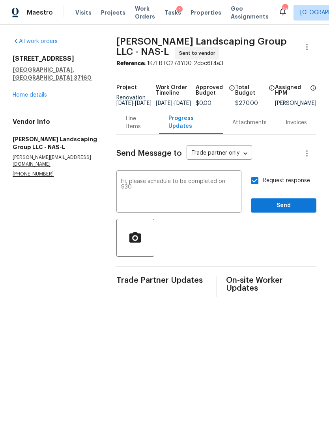
click at [229, 187] on textarea "Hi, please schedule to be completed on 930" at bounding box center [178, 193] width 115 height 28
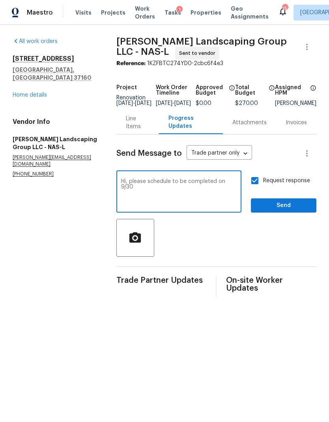
type textarea "Hi, please schedule to be completed on 9/30"
click at [287, 210] on span "Send" at bounding box center [283, 206] width 53 height 10
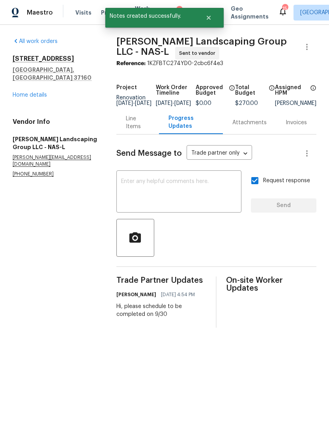
click at [33, 92] on link "Home details" at bounding box center [30, 95] width 34 height 6
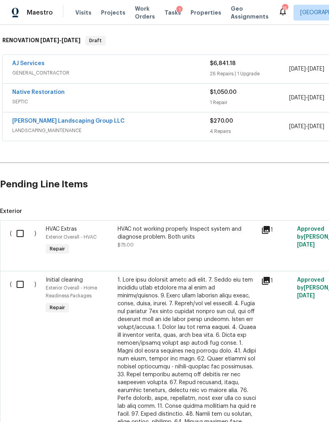
scroll to position [129, 0]
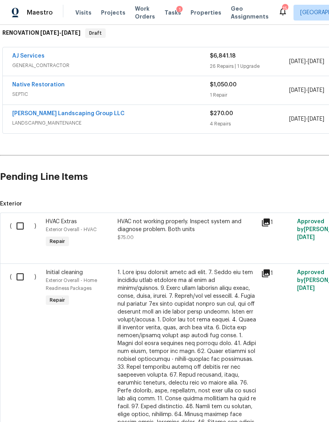
click at [22, 224] on input "checkbox" at bounding box center [23, 226] width 22 height 17
checkbox input "true"
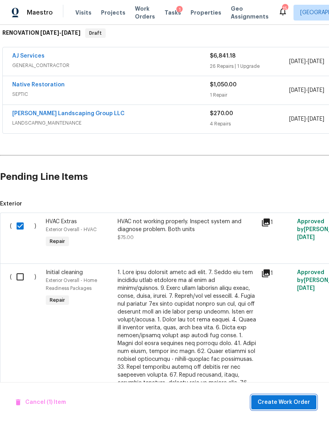
click at [298, 404] on span "Create Work Order" at bounding box center [283, 402] width 52 height 10
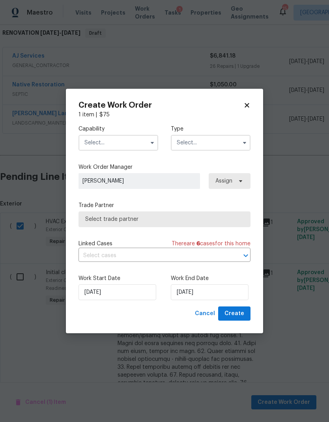
click at [139, 139] on input "text" at bounding box center [118, 143] width 80 height 16
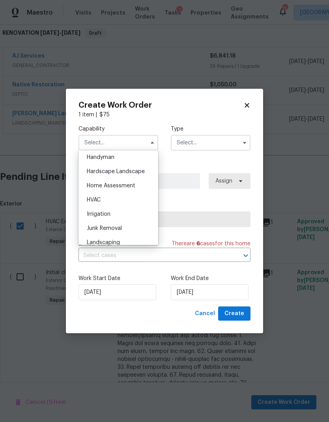
scroll to position [452, 0]
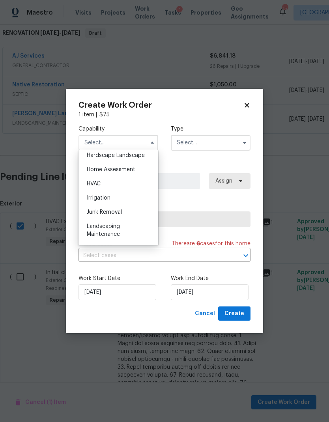
click at [125, 183] on div "HVAC" at bounding box center [118, 184] width 76 height 14
type input "HVAC"
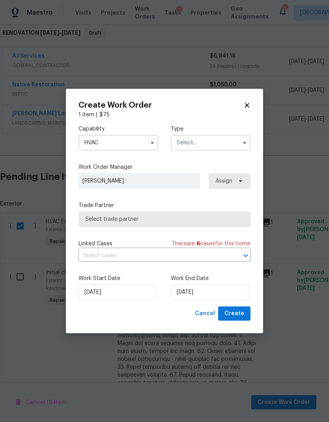
click at [219, 143] on input "text" at bounding box center [211, 143] width 80 height 16
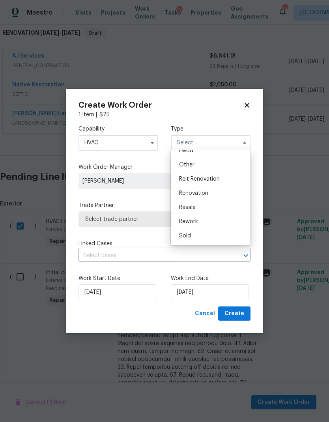
scroll to position [94, 0]
click at [206, 196] on div "Renovation" at bounding box center [211, 193] width 76 height 14
type input "Renovation"
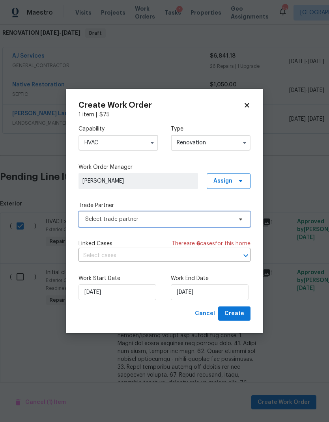
click at [206, 222] on span "Select trade partner" at bounding box center [158, 219] width 147 height 8
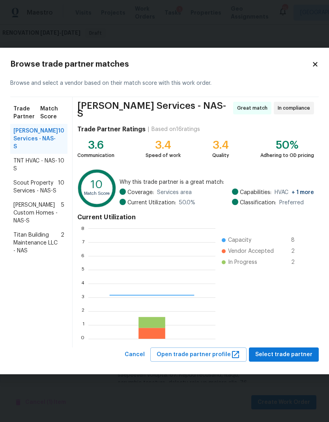
scroll to position [110, 127]
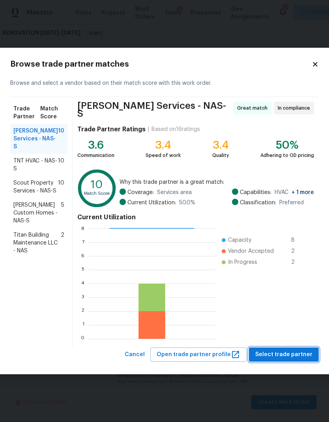
click at [277, 350] on span "Select trade partner" at bounding box center [283, 355] width 57 height 10
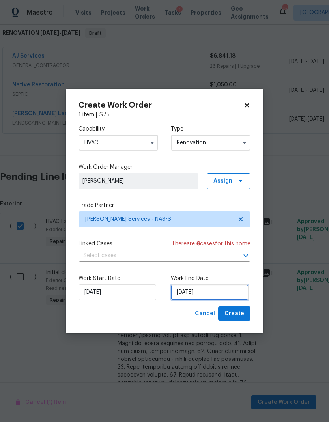
click at [203, 289] on input "9/24/2025" at bounding box center [210, 292] width 78 height 16
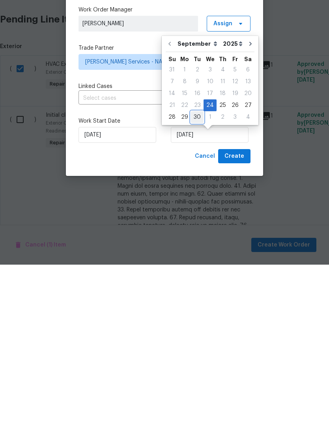
click at [198, 269] on div "30" at bounding box center [197, 274] width 13 height 11
type input "9/30/2025"
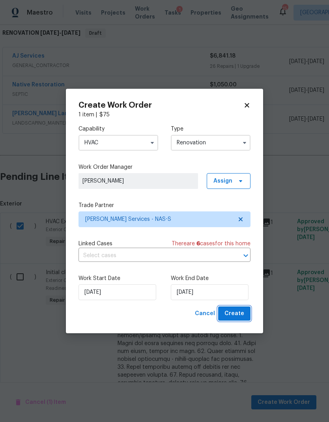
click at [235, 314] on span "Create" at bounding box center [234, 314] width 20 height 10
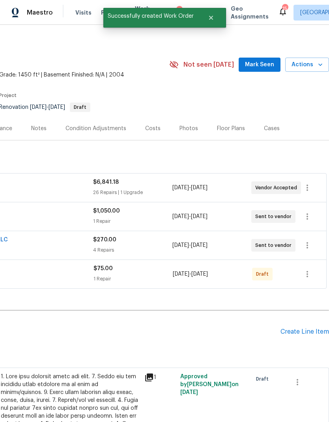
scroll to position [3, 117]
click at [308, 271] on icon "button" at bounding box center [306, 273] width 9 height 9
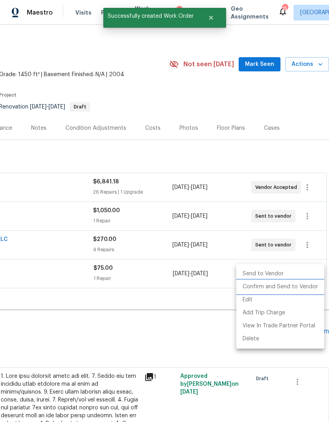
click at [284, 287] on li "Confirm and Send to Vendor" at bounding box center [280, 286] width 88 height 13
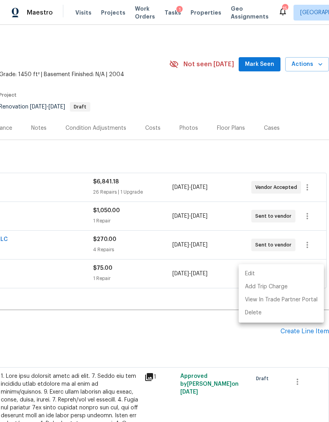
click at [171, 314] on div at bounding box center [164, 211] width 329 height 422
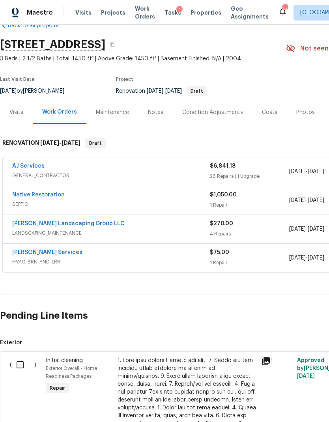
scroll to position [19, 0]
click at [49, 252] on link "Tony Barrett Services" at bounding box center [47, 252] width 70 height 6
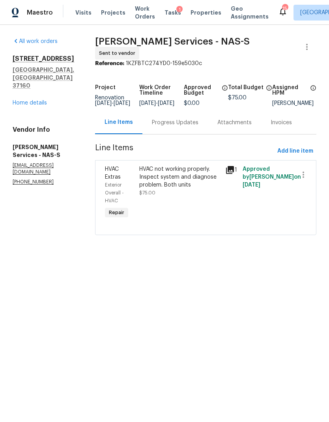
click at [179, 126] on div "Progress Updates" at bounding box center [175, 123] width 46 height 8
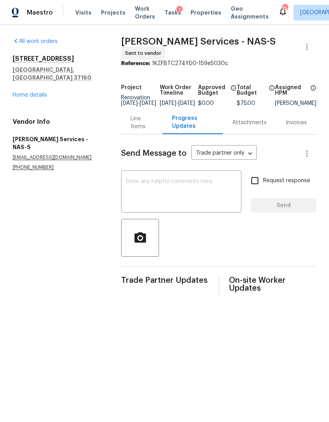
click at [188, 193] on textarea at bounding box center [181, 193] width 111 height 28
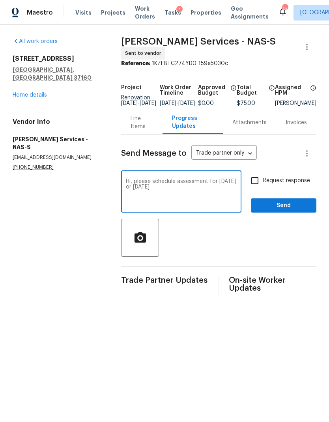
type textarea "Hi, please schedule assessment for tomorrow or Friday."
click at [262, 183] on input "Request response" at bounding box center [254, 180] width 17 height 17
checkbox input "true"
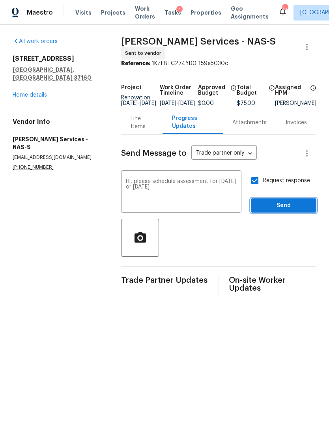
click at [276, 209] on span "Send" at bounding box center [283, 206] width 53 height 10
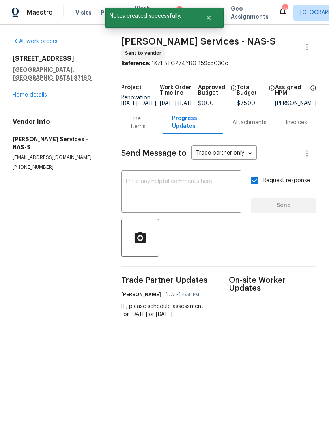
click at [35, 92] on link "Home details" at bounding box center [30, 95] width 34 height 6
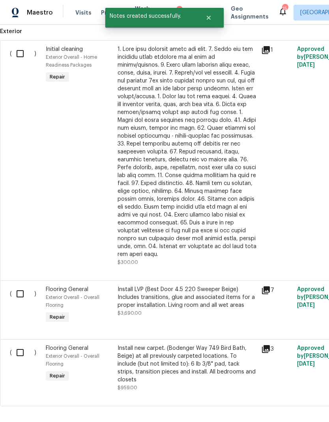
scroll to position [329, 0]
click at [27, 286] on input "checkbox" at bounding box center [23, 294] width 22 height 17
checkbox input "true"
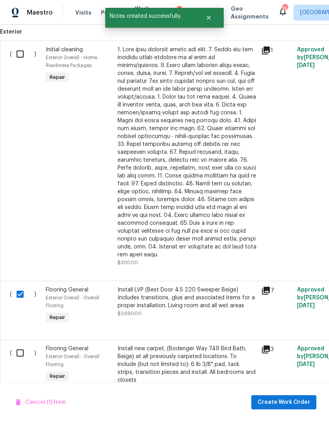
click at [26, 344] on input "checkbox" at bounding box center [23, 352] width 22 height 17
checkbox input "true"
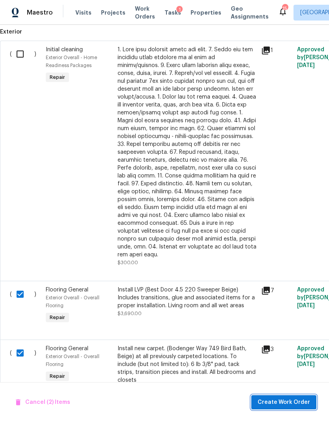
click at [288, 400] on span "Create Work Order" at bounding box center [283, 402] width 52 height 10
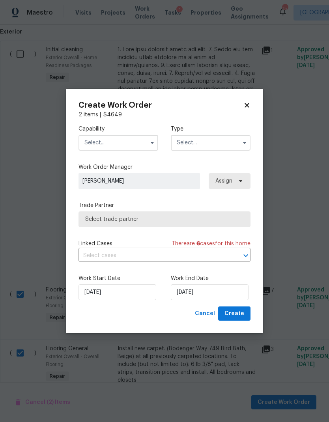
click at [135, 145] on input "text" at bounding box center [118, 143] width 80 height 16
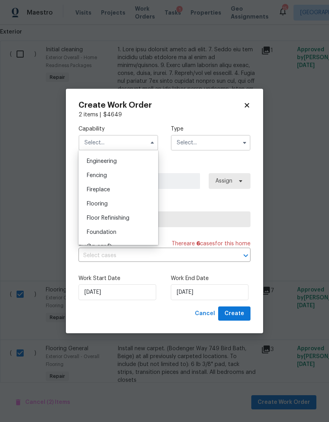
scroll to position [262, 0]
click at [109, 206] on div "Flooring" at bounding box center [118, 203] width 76 height 14
type input "Flooring"
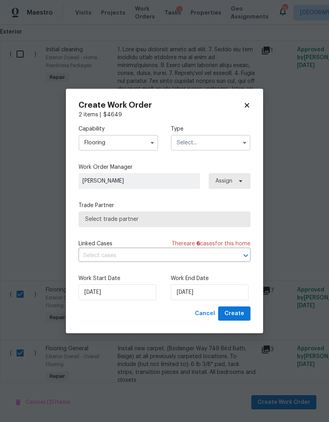
click at [205, 149] on input "text" at bounding box center [211, 143] width 80 height 16
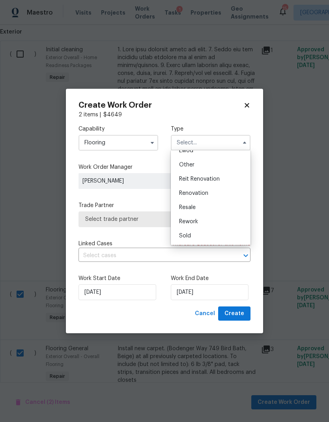
scroll to position [94, 0]
click at [197, 195] on span "Renovation" at bounding box center [193, 193] width 29 height 6
type input "Renovation"
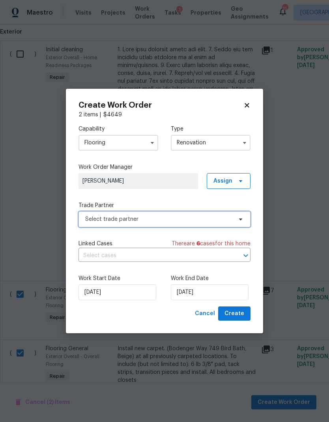
click at [207, 219] on span "Select trade partner" at bounding box center [158, 219] width 147 height 8
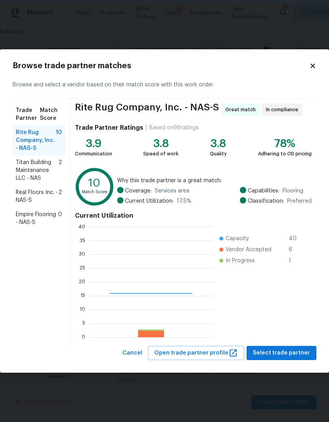
scroll to position [110, 124]
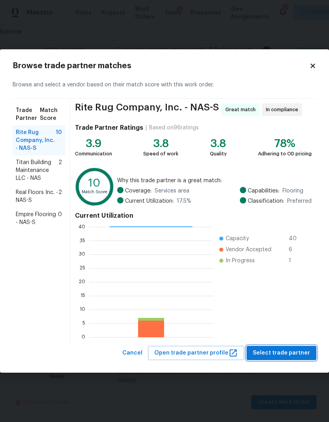
click at [273, 353] on span "Select trade partner" at bounding box center [281, 353] width 57 height 10
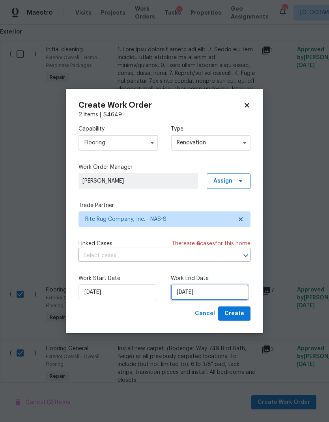
click at [203, 293] on input "9/24/2025" at bounding box center [210, 292] width 78 height 16
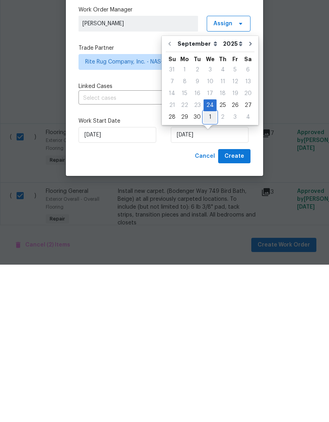
click at [203, 268] on div "1" at bounding box center [209, 274] width 13 height 12
type input "10/1/2025"
select select "9"
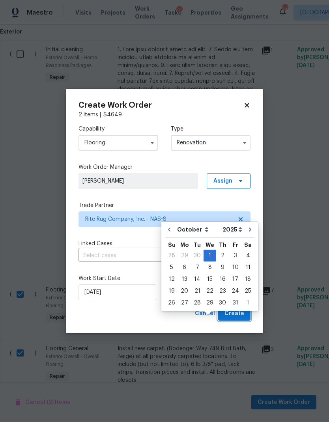
click at [237, 314] on span "Create" at bounding box center [234, 314] width 20 height 10
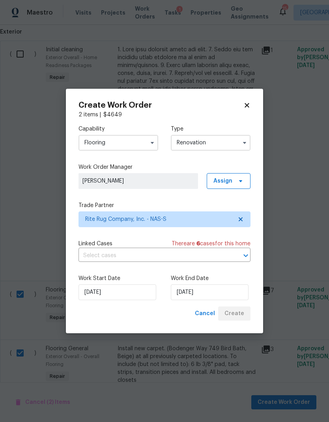
scroll to position [0, 0]
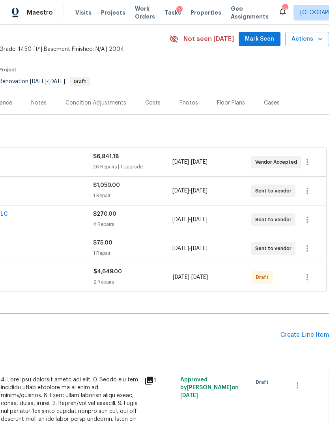
scroll to position [30, 117]
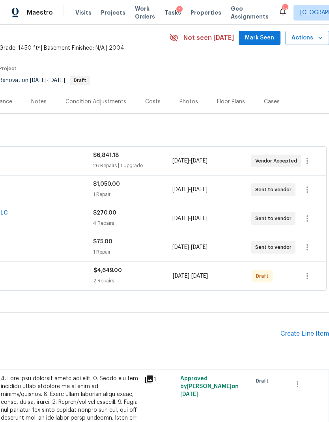
click at [305, 275] on icon "button" at bounding box center [306, 275] width 9 height 9
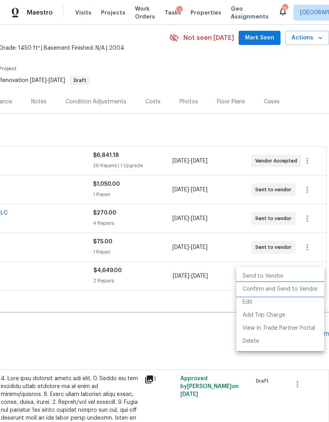
click at [290, 290] on li "Confirm and Send to Vendor" at bounding box center [280, 289] width 88 height 13
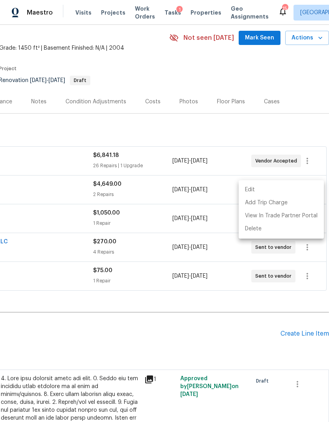
click at [176, 305] on div at bounding box center [164, 211] width 329 height 422
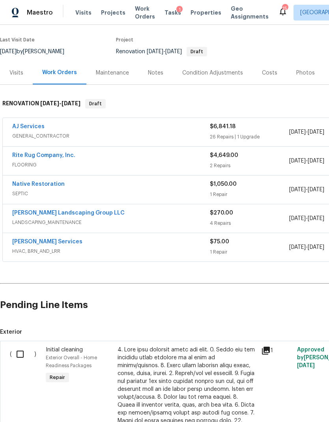
scroll to position [58, 0]
click at [46, 158] on link "Rite Rug Company, Inc." at bounding box center [43, 156] width 63 height 6
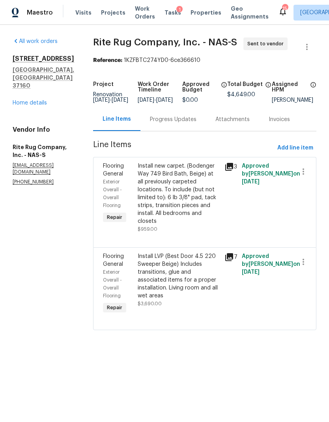
click at [182, 123] on div "Progress Updates" at bounding box center [173, 119] width 46 height 8
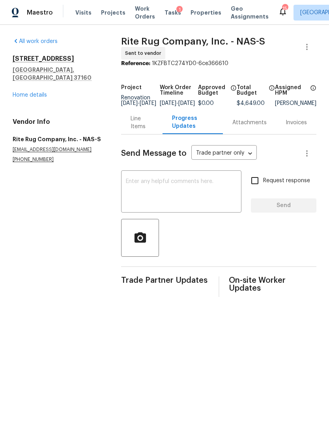
click at [201, 199] on textarea at bounding box center [181, 193] width 111 height 28
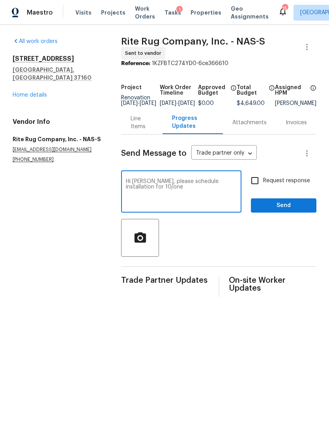
click at [134, 186] on textarea "Hi Pete, please schedule installation for 10/one" at bounding box center [181, 193] width 111 height 28
click at [235, 190] on textarea "Hi, please schedule installation for 10/one" at bounding box center [181, 193] width 111 height 28
type textarea "Hi, please schedule installation for 10/1"
click at [295, 210] on span "Send" at bounding box center [283, 206] width 53 height 10
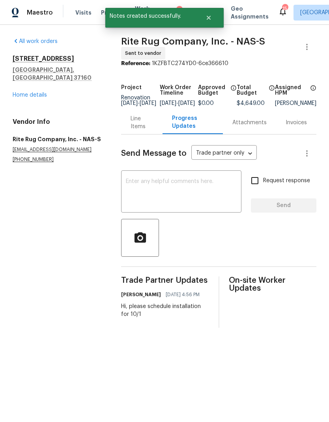
click at [40, 92] on link "Home details" at bounding box center [30, 95] width 34 height 6
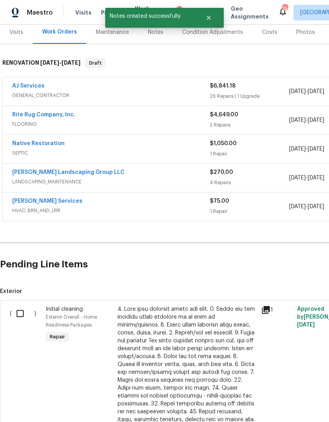
scroll to position [101, 0]
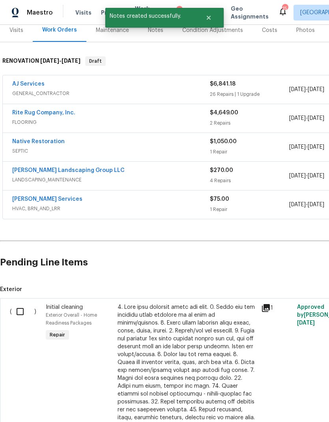
click at [25, 310] on input "checkbox" at bounding box center [23, 311] width 22 height 17
checkbox input "true"
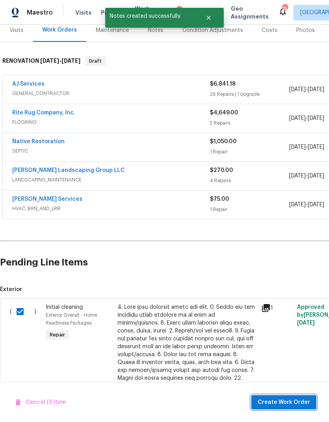
click at [300, 402] on span "Create Work Order" at bounding box center [283, 402] width 52 height 10
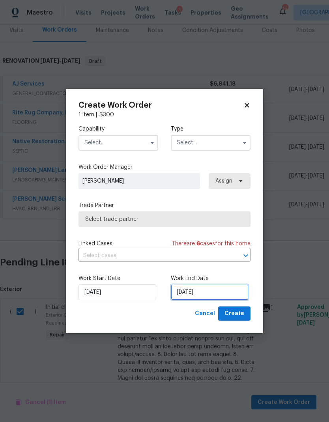
click at [192, 292] on input "9/24/2025" at bounding box center [210, 292] width 78 height 16
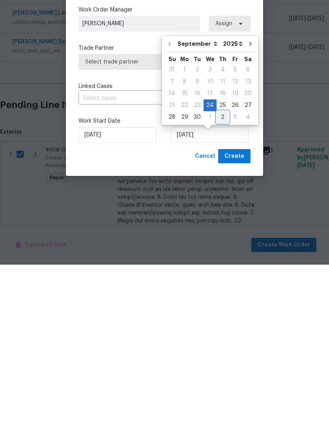
click at [220, 269] on div "2" at bounding box center [222, 274] width 12 height 11
type input "10/2/2025"
select select "9"
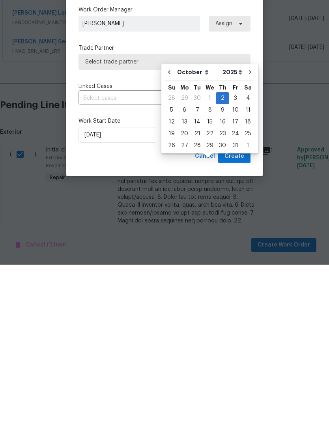
scroll to position [32, 0]
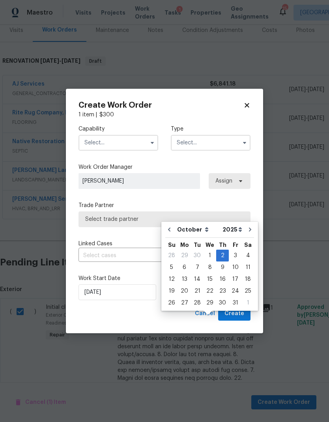
click at [240, 311] on span "Create" at bounding box center [234, 314] width 20 height 10
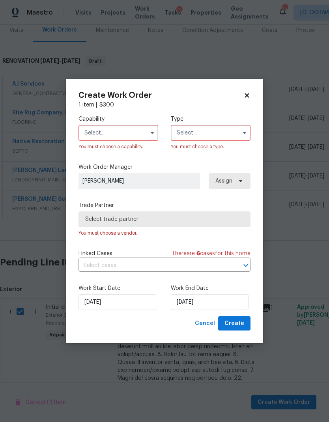
click at [130, 130] on input "text" at bounding box center [118, 133] width 80 height 16
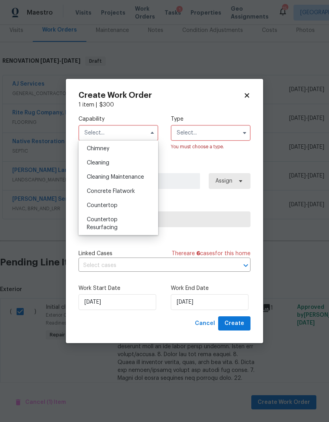
scroll to position [102, 0]
click at [112, 161] on div "Cleaning" at bounding box center [118, 161] width 76 height 14
type input "Cleaning"
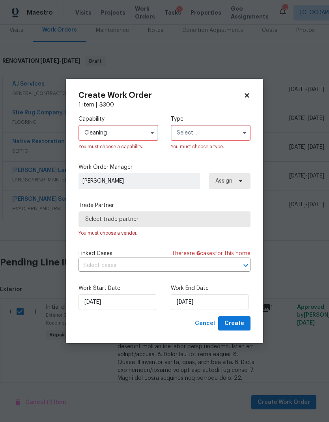
click at [217, 133] on input "text" at bounding box center [211, 133] width 80 height 16
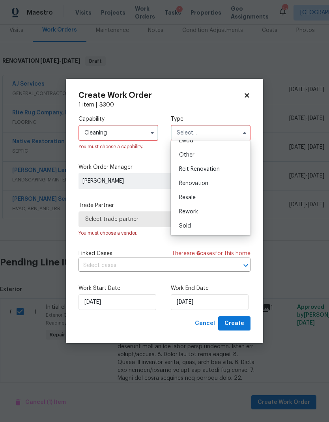
scroll to position [94, 0]
click at [205, 182] on span "Renovation" at bounding box center [193, 183] width 29 height 6
type input "Renovation"
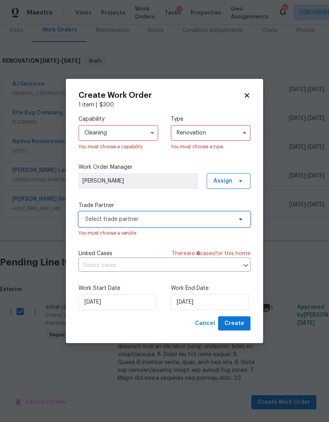
click at [214, 218] on span "Select trade partner" at bounding box center [158, 219] width 147 height 8
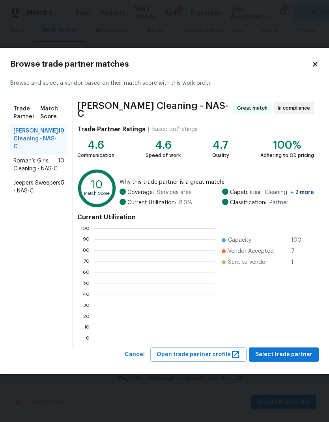
scroll to position [110, 122]
click at [275, 351] on span "Select trade partner" at bounding box center [283, 355] width 57 height 10
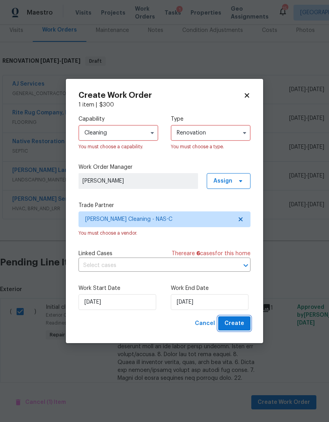
click at [230, 322] on span "Create" at bounding box center [234, 323] width 20 height 10
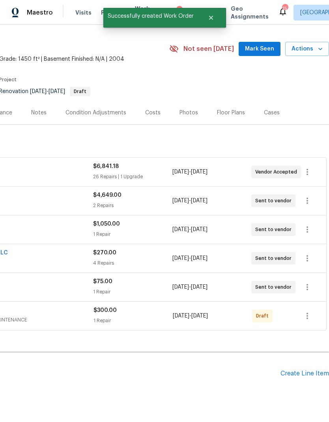
scroll to position [18, 117]
click at [310, 311] on icon "button" at bounding box center [306, 315] width 9 height 9
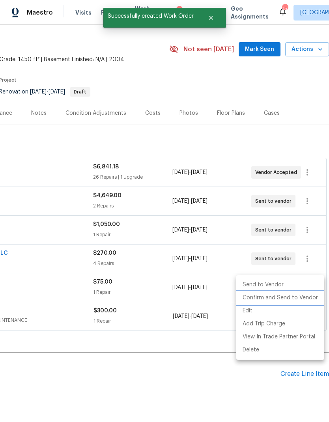
click at [286, 296] on li "Confirm and Send to Vendor" at bounding box center [280, 297] width 88 height 13
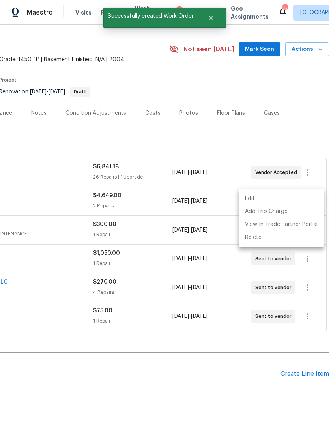
click at [200, 334] on div at bounding box center [164, 211] width 329 height 422
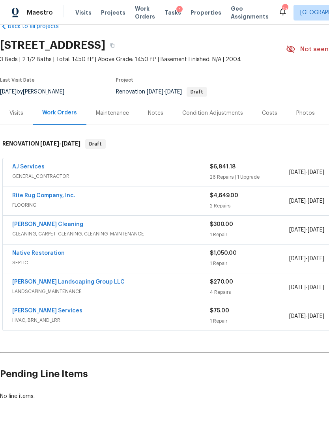
scroll to position [18, 0]
click at [40, 221] on link "[PERSON_NAME] Cleaning" at bounding box center [47, 224] width 71 height 6
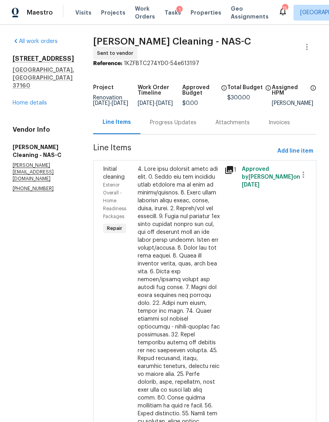
click at [181, 126] on div "Progress Updates" at bounding box center [173, 123] width 46 height 8
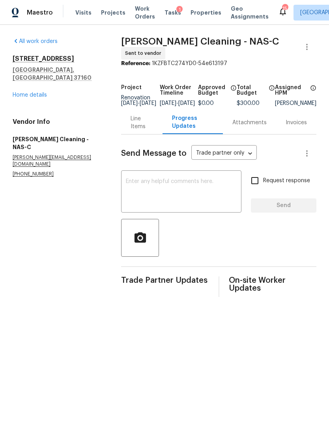
click at [171, 200] on textarea at bounding box center [181, 193] width 111 height 28
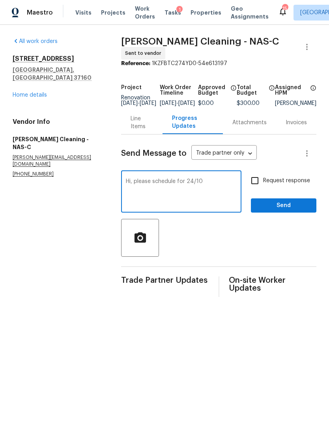
click at [194, 183] on textarea "Hi, please schedule for 24/10" at bounding box center [181, 193] width 111 height 28
type textarea "Hi, please schedule for 10/2"
click at [255, 186] on input "Request response" at bounding box center [254, 180] width 17 height 17
checkbox input "true"
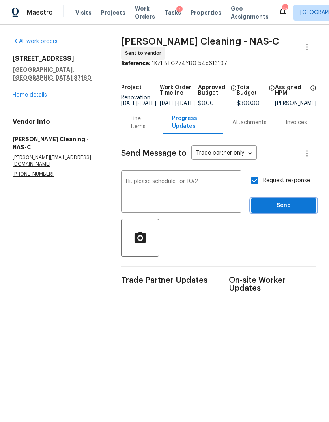
click at [287, 210] on span "Send" at bounding box center [283, 206] width 53 height 10
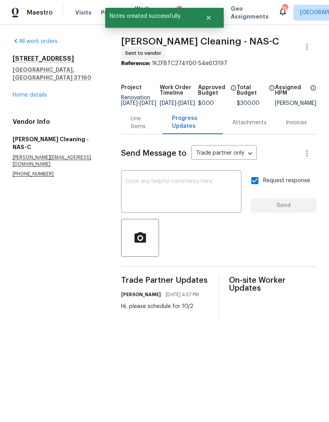
click at [30, 92] on link "Home details" at bounding box center [30, 95] width 34 height 6
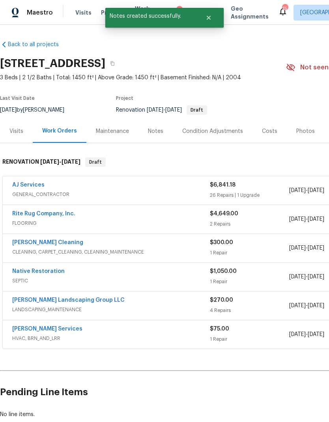
click at [154, 134] on div "Notes" at bounding box center [155, 131] width 15 height 8
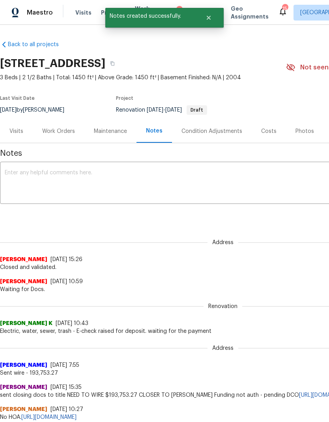
click at [138, 194] on textarea at bounding box center [223, 184] width 436 height 28
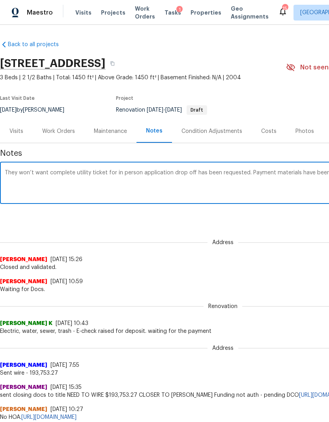
scroll to position [0, 117]
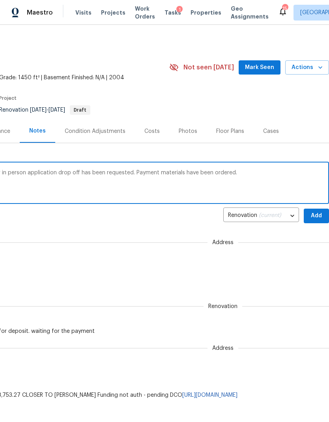
click at [134, 183] on textarea "They won’t want complete utility ticket for in person application drop off has …" at bounding box center [106, 184] width 436 height 28
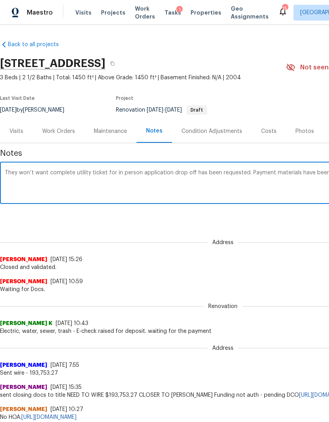
scroll to position [0, 0]
click at [47, 174] on textarea "They won’t want complete utility ticket for in person application drop off has …" at bounding box center [223, 184] width 436 height 28
click at [238, 191] on textarea "Day, one walk complete utility ticket for in person application drop off has be…" at bounding box center [223, 184] width 436 height 28
type textarea "Day, one walk complete utility ticket for in person application drop off has be…"
click at [258, 229] on div "Address Rajalakshmi V 9/23/25, 15:26 Closed and validated." at bounding box center [222, 250] width 445 height 42
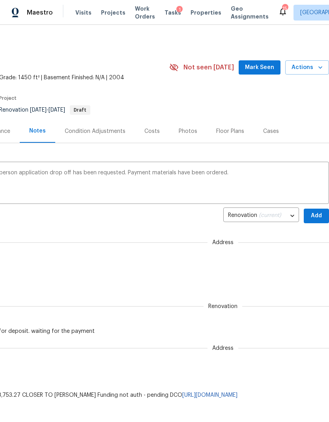
scroll to position [0, 117]
click at [318, 212] on span "Add" at bounding box center [316, 216] width 13 height 10
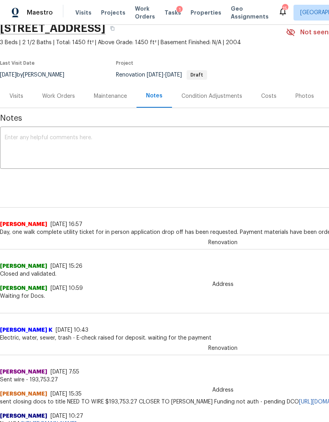
scroll to position [35, 0]
click at [57, 102] on div "Work Orders" at bounding box center [59, 96] width 52 height 23
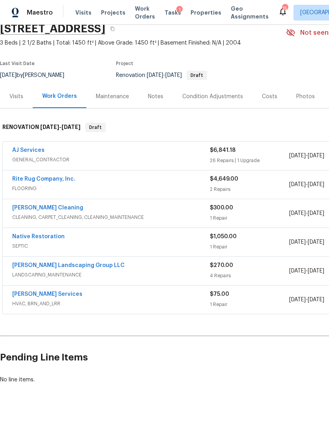
scroll to position [18, 0]
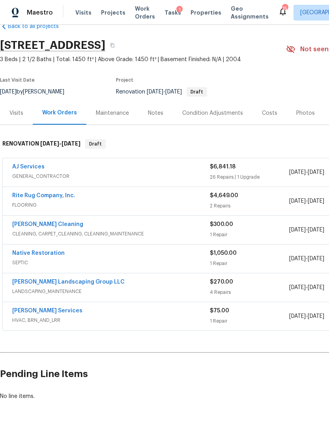
click at [29, 168] on link "AJ Services" at bounding box center [28, 167] width 32 height 6
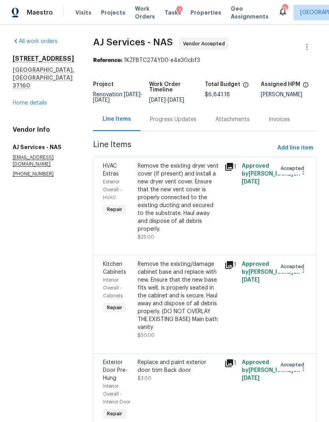
click at [175, 121] on div "Progress Updates" at bounding box center [173, 119] width 46 height 8
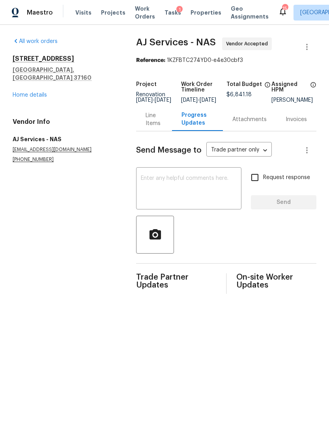
click at [165, 198] on textarea at bounding box center [189, 189] width 96 height 28
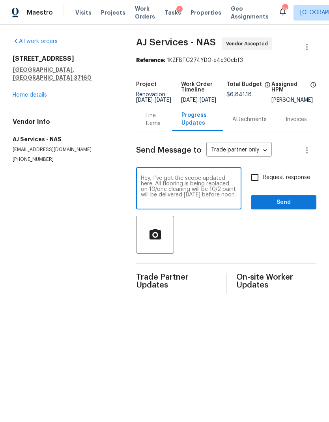
type textarea "Hey, I’ve got the scope updated here. All flooring is being replaced on 10/one …"
click at [258, 185] on input "Request response" at bounding box center [254, 177] width 17 height 17
checkbox input "true"
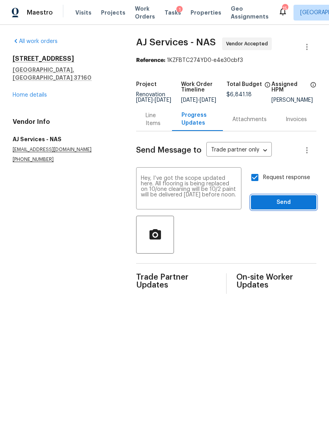
click at [282, 207] on span "Send" at bounding box center [283, 202] width 53 height 10
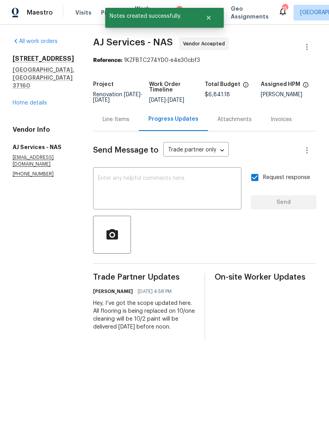
click at [32, 100] on link "Home details" at bounding box center [30, 103] width 34 height 6
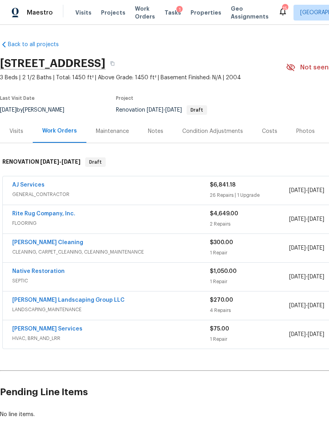
click at [195, 15] on span "Properties" at bounding box center [205, 13] width 31 height 8
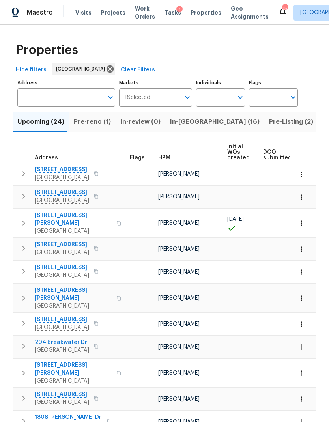
click at [188, 123] on span "In-reno (16)" at bounding box center [214, 121] width 89 height 11
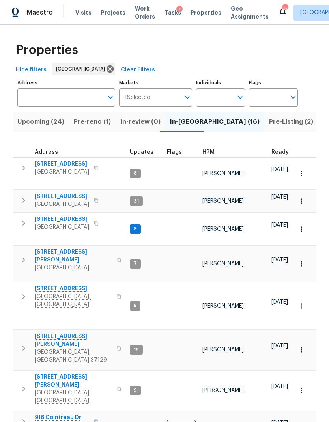
click at [70, 215] on span "[STREET_ADDRESS]" at bounding box center [62, 219] width 54 height 8
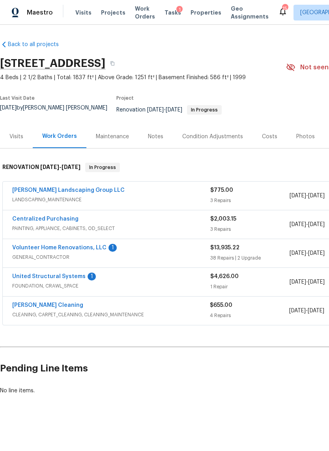
click at [66, 274] on link "United Structural Systems" at bounding box center [48, 277] width 73 height 6
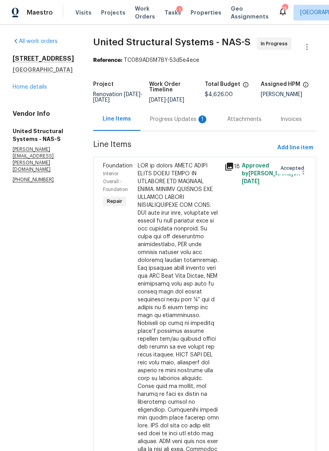
click at [173, 123] on div "Progress Updates 1" at bounding box center [179, 119] width 58 height 8
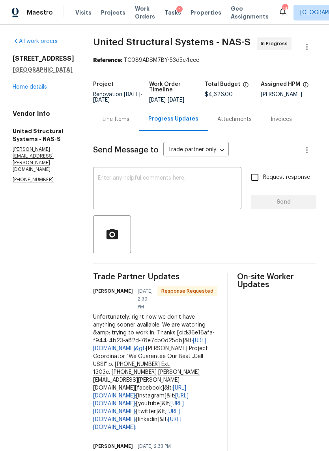
click at [24, 86] on link "Home details" at bounding box center [30, 87] width 34 height 6
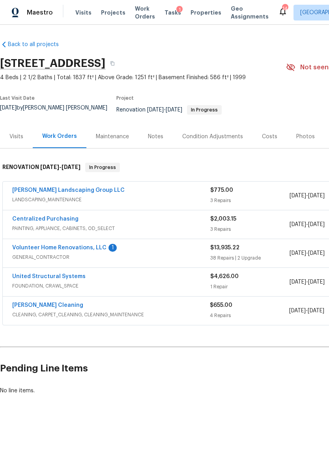
click at [65, 274] on link "United Structural Systems" at bounding box center [48, 277] width 73 height 6
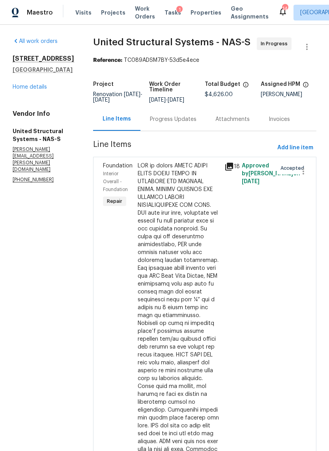
click at [167, 143] on section "United Structural Systems - NAS-S In Progress Reference: TC089ADSM7BY-53d5e4ece…" at bounding box center [204, 411] width 223 height 748
click at [179, 123] on div "Progress Updates" at bounding box center [173, 119] width 46 height 8
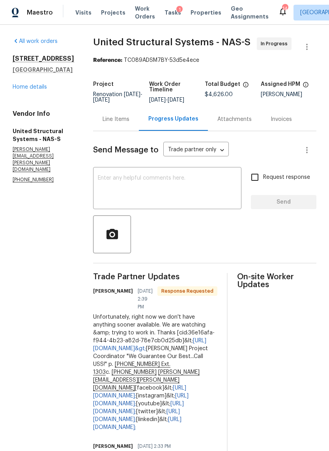
click at [171, 203] on textarea at bounding box center [167, 189] width 139 height 28
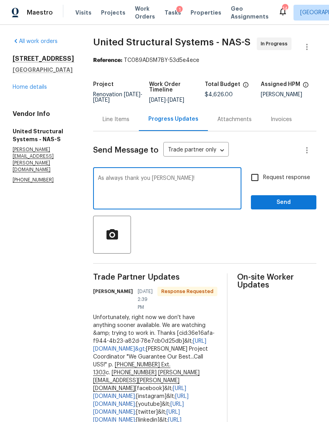
type textarea "As always thank you [PERSON_NAME]!"
click at [255, 182] on input "Request response" at bounding box center [254, 177] width 17 height 17
checkbox input "true"
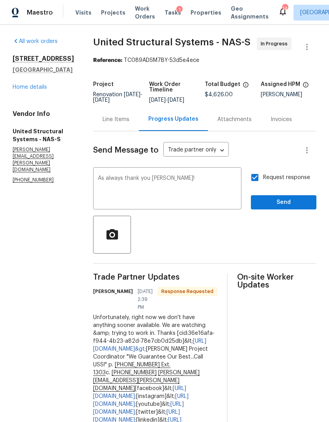
click at [169, 187] on textarea "As always thank you [PERSON_NAME]!" at bounding box center [167, 189] width 139 height 28
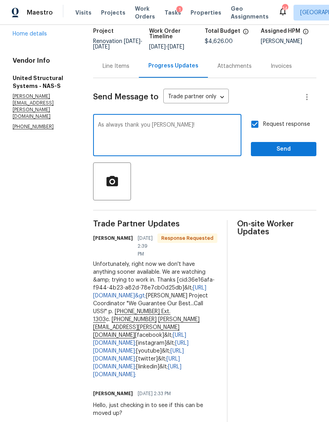
scroll to position [55, 0]
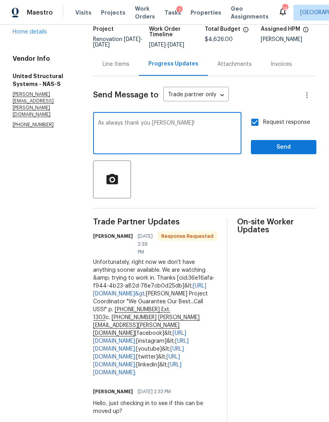
type textarea "As always thank you [PERSON_NAME]!"
click at [291, 152] on span "Send" at bounding box center [283, 147] width 53 height 10
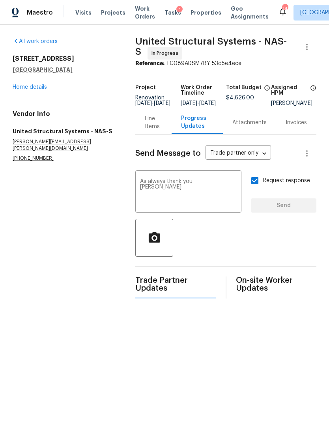
scroll to position [0, 0]
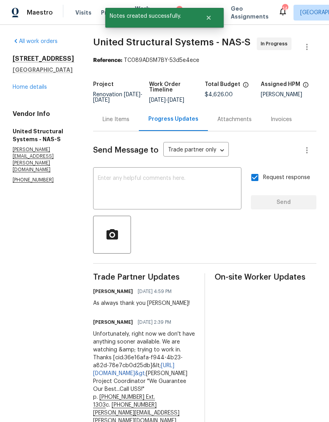
click at [42, 85] on link "Home details" at bounding box center [30, 87] width 34 height 6
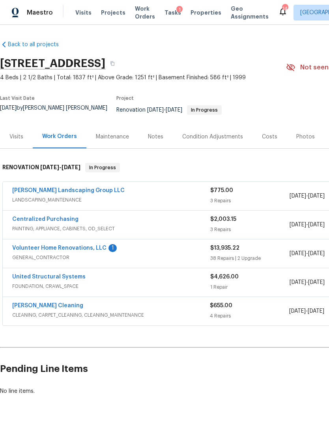
click at [49, 303] on link "[PERSON_NAME] Cleaning" at bounding box center [47, 306] width 71 height 6
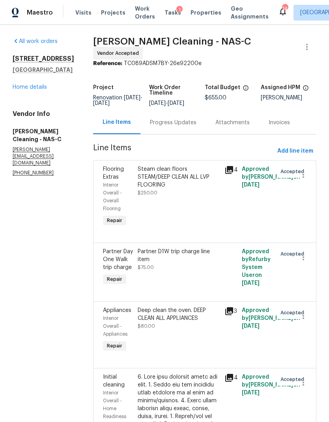
click at [178, 126] on div "Progress Updates" at bounding box center [173, 123] width 46 height 8
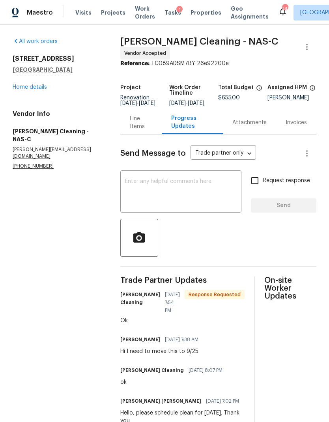
click at [31, 86] on link "Home details" at bounding box center [30, 87] width 34 height 6
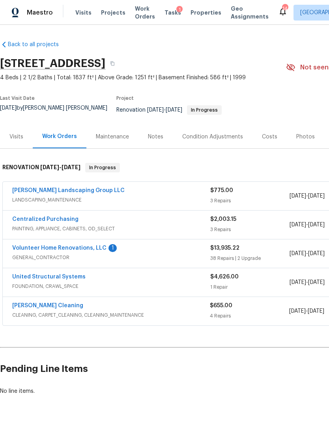
click at [81, 245] on link "Volunteer Home Renovations, LLC" at bounding box center [59, 248] width 94 height 6
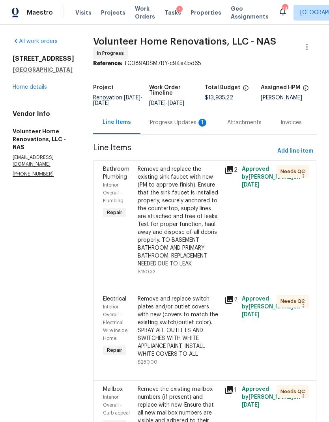
click at [184, 126] on div "Progress Updates 1" at bounding box center [179, 123] width 58 height 8
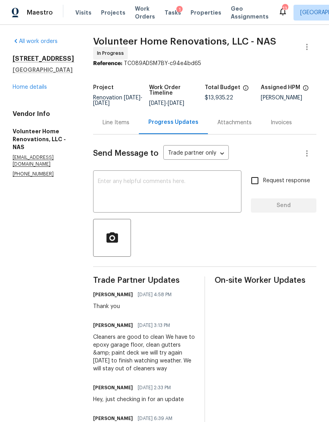
click at [31, 88] on link "Home details" at bounding box center [30, 87] width 34 height 6
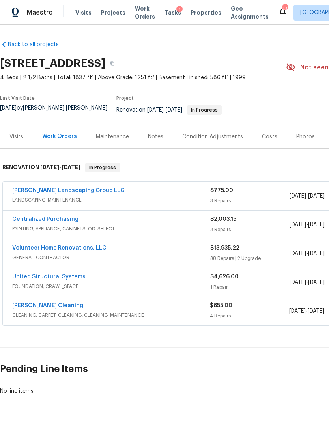
click at [51, 303] on link "[PERSON_NAME] Cleaning" at bounding box center [47, 306] width 71 height 6
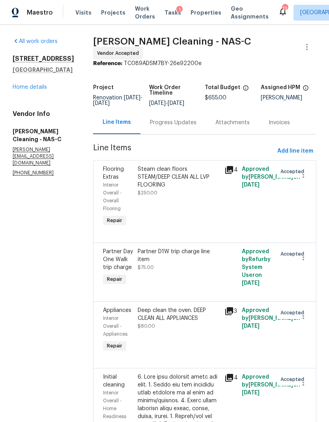
click at [177, 126] on div "Progress Updates" at bounding box center [173, 123] width 46 height 8
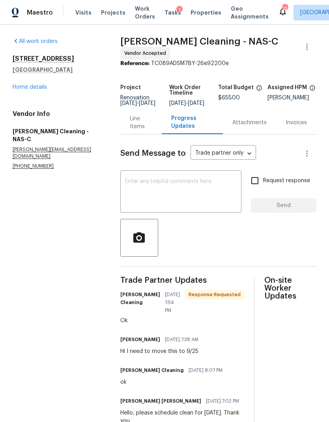
click at [177, 201] on textarea at bounding box center [181, 193] width 112 height 28
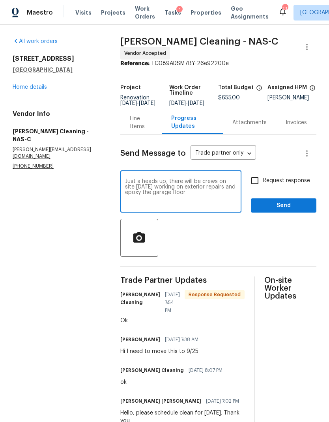
type textarea "Just a heads up, there will be crews on site [DATE] working on exterior repairs…"
click at [250, 185] on input "Request response" at bounding box center [254, 180] width 17 height 17
checkbox input "true"
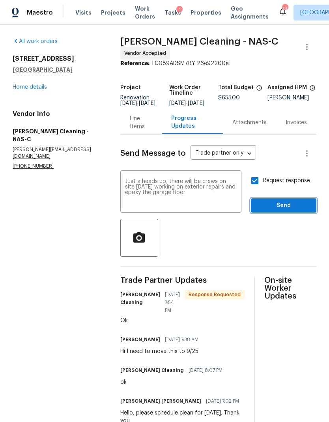
click at [292, 207] on span "Send" at bounding box center [283, 206] width 53 height 10
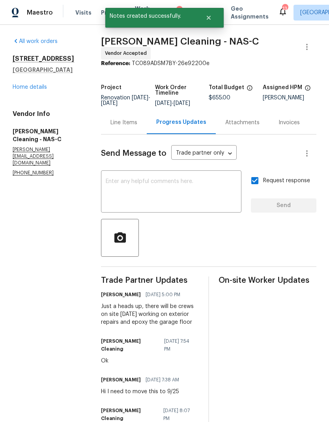
click at [37, 87] on link "Home details" at bounding box center [30, 87] width 34 height 6
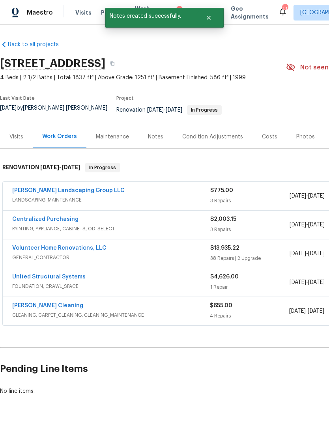
click at [156, 133] on div "Notes" at bounding box center [155, 137] width 15 height 8
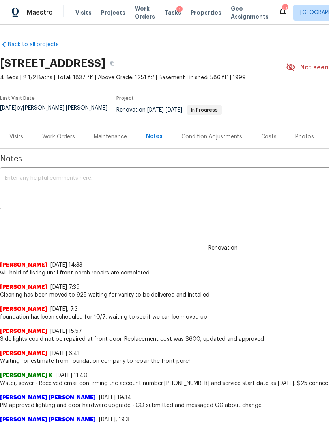
click at [130, 187] on textarea at bounding box center [223, 189] width 436 height 28
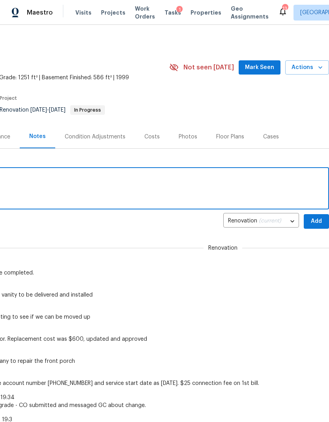
scroll to position [0, 117]
type textarea "Cleaners [DATE]"
click at [311, 221] on button "Add" at bounding box center [315, 221] width 25 height 15
